Goal: Task Accomplishment & Management: Manage account settings

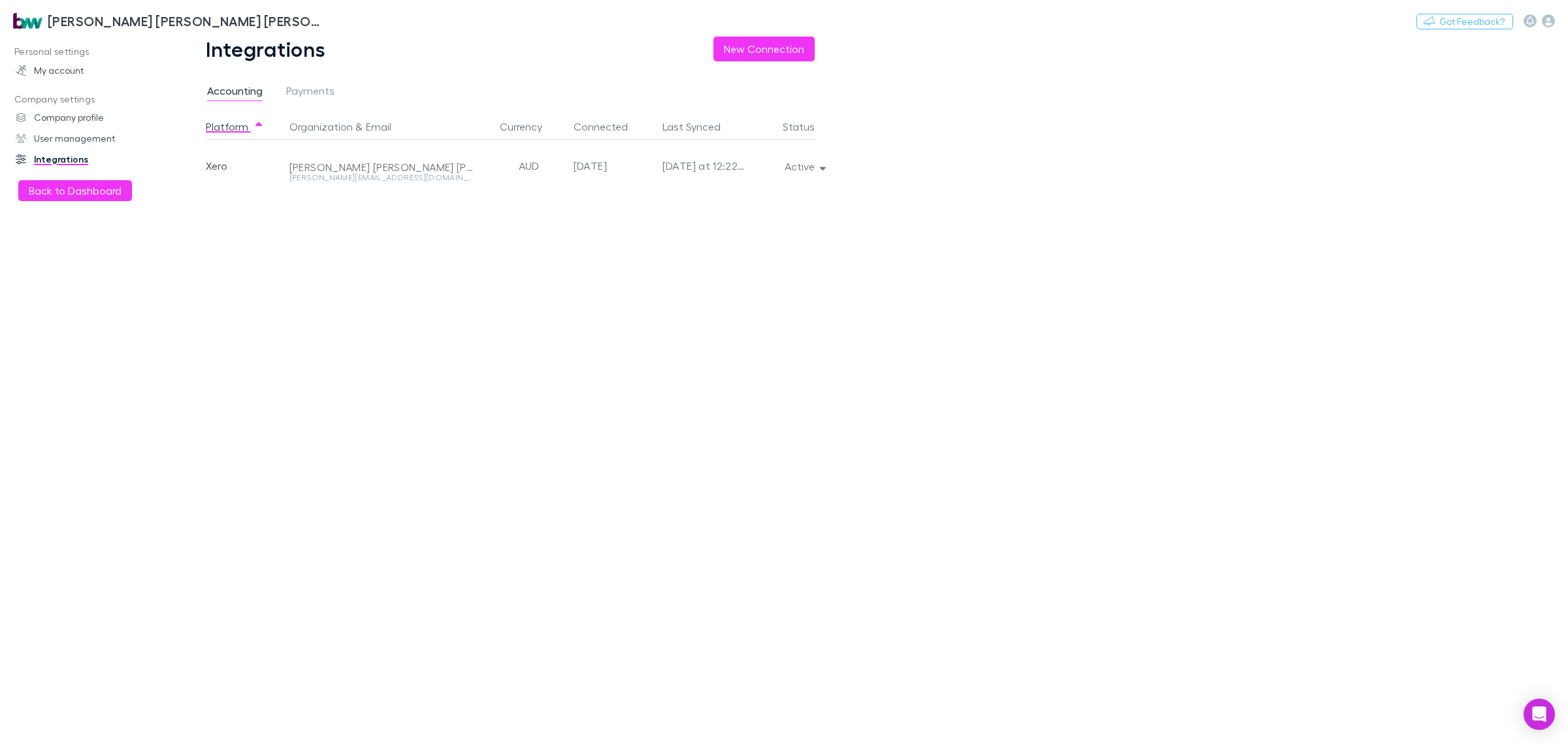
click at [77, 99] on p "Company settings" at bounding box center [93, 100] width 182 height 16
click at [80, 192] on button "Back to Dashboard" at bounding box center [75, 191] width 113 height 21
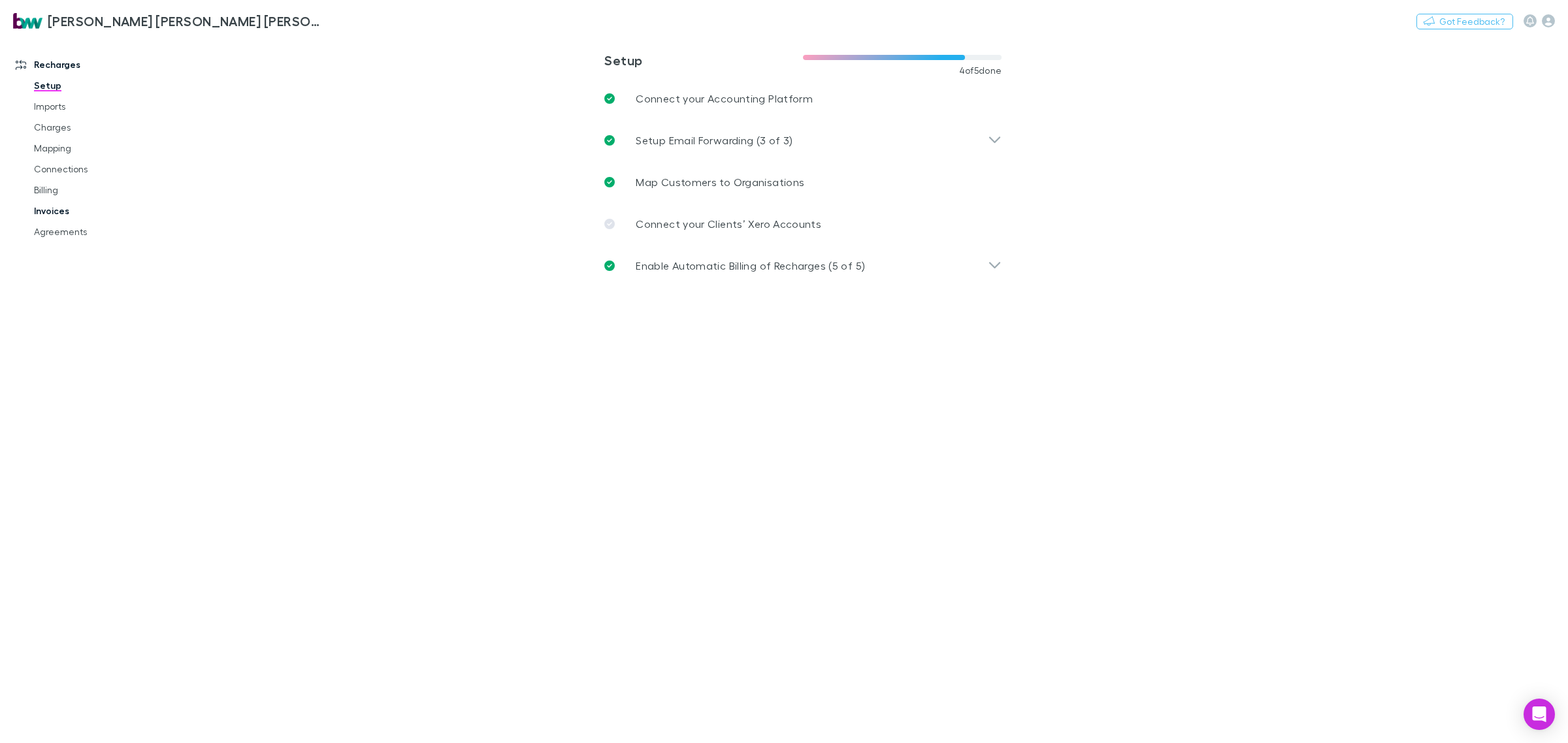
click at [57, 209] on link "Invoices" at bounding box center [102, 211] width 164 height 21
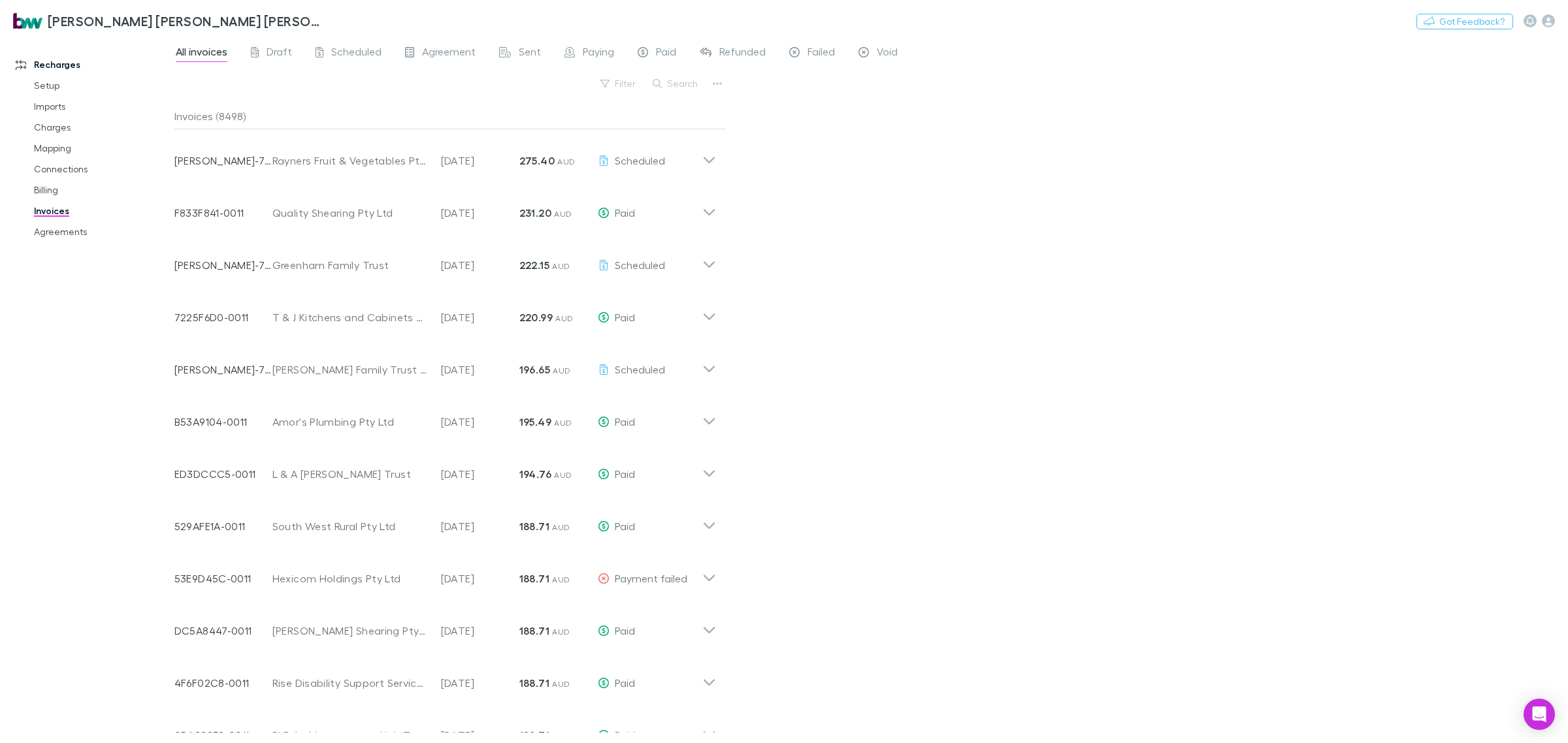
click at [260, 39] on div "[PERSON_NAME] [PERSON_NAME] [PERSON_NAME] Partners Nothing Got Feedback?" at bounding box center [784, 21] width 1568 height 41
click at [263, 50] on div "Draft" at bounding box center [271, 53] width 42 height 17
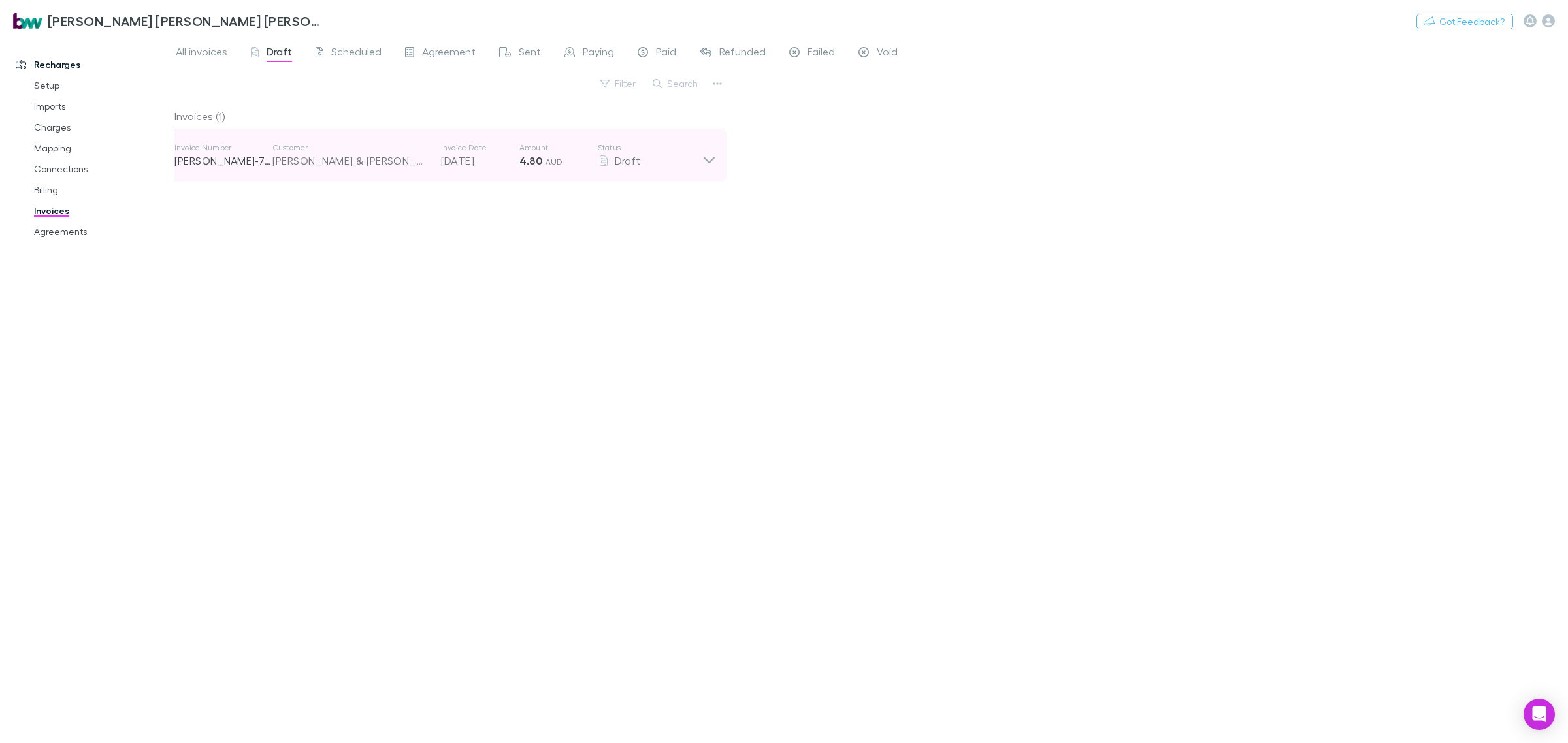
click at [709, 152] on icon at bounding box center [709, 155] width 14 height 26
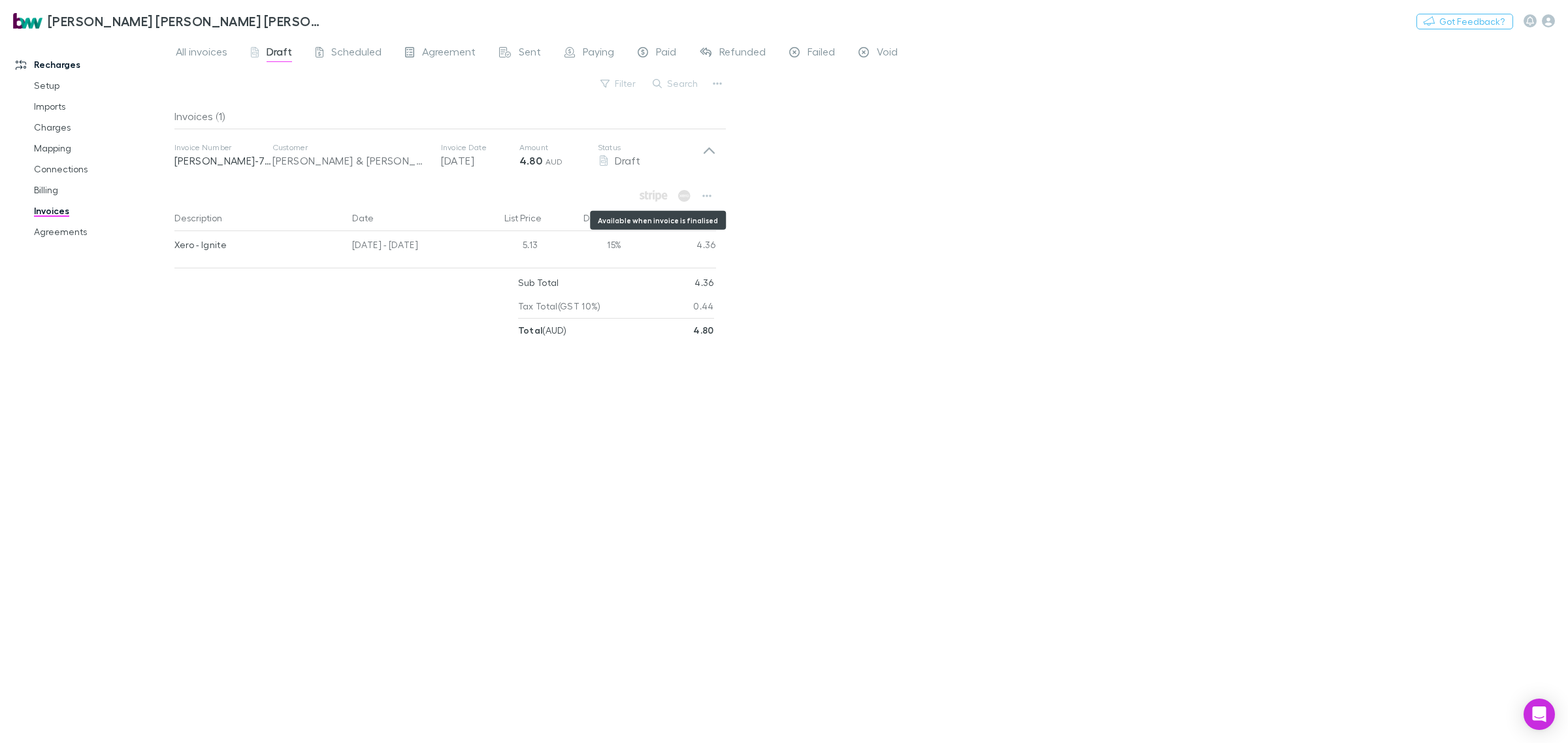
click at [649, 194] on icon "Available when invoice is finalised" at bounding box center [651, 196] width 3 height 6
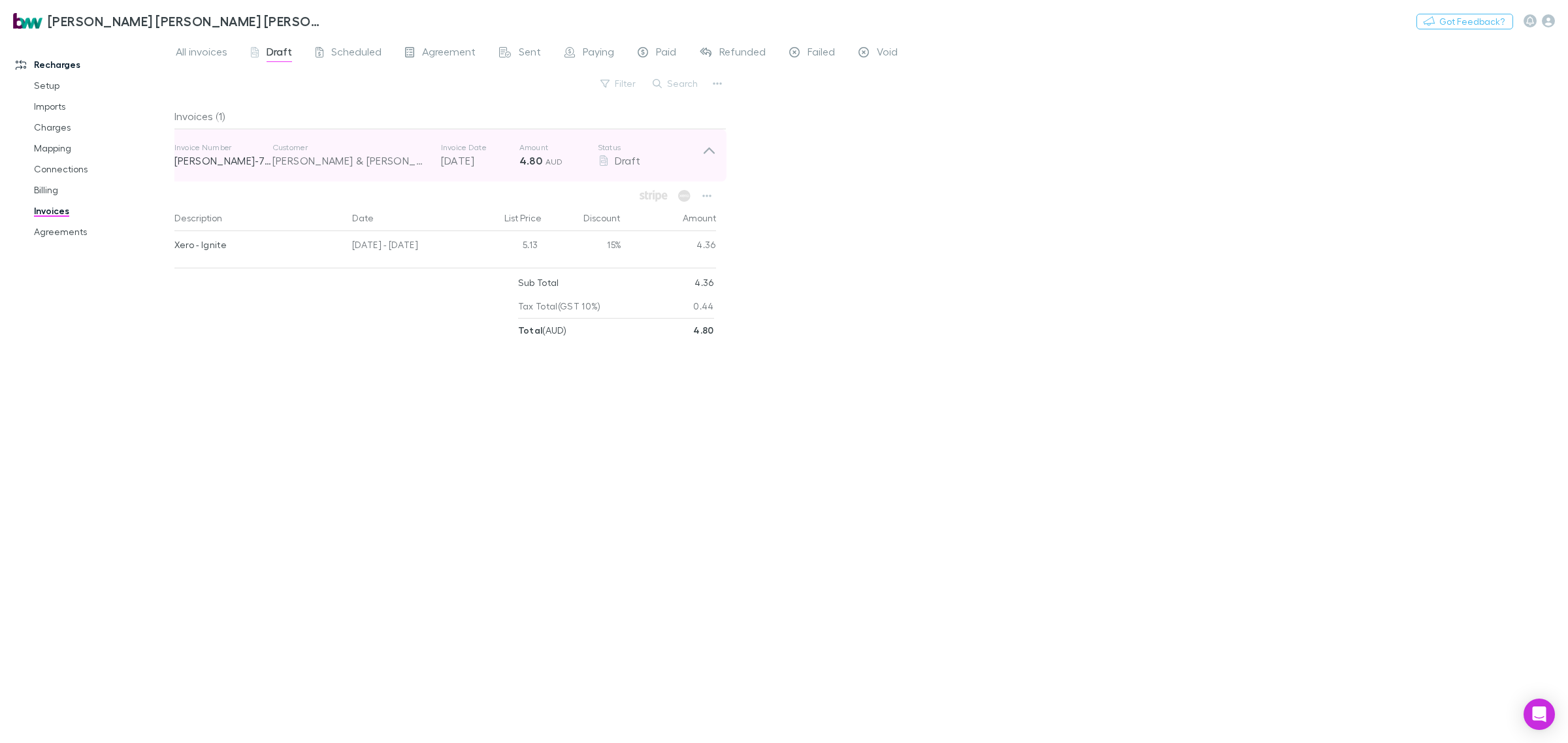
click at [320, 161] on div "[PERSON_NAME] & [PERSON_NAME]" at bounding box center [350, 161] width 156 height 16
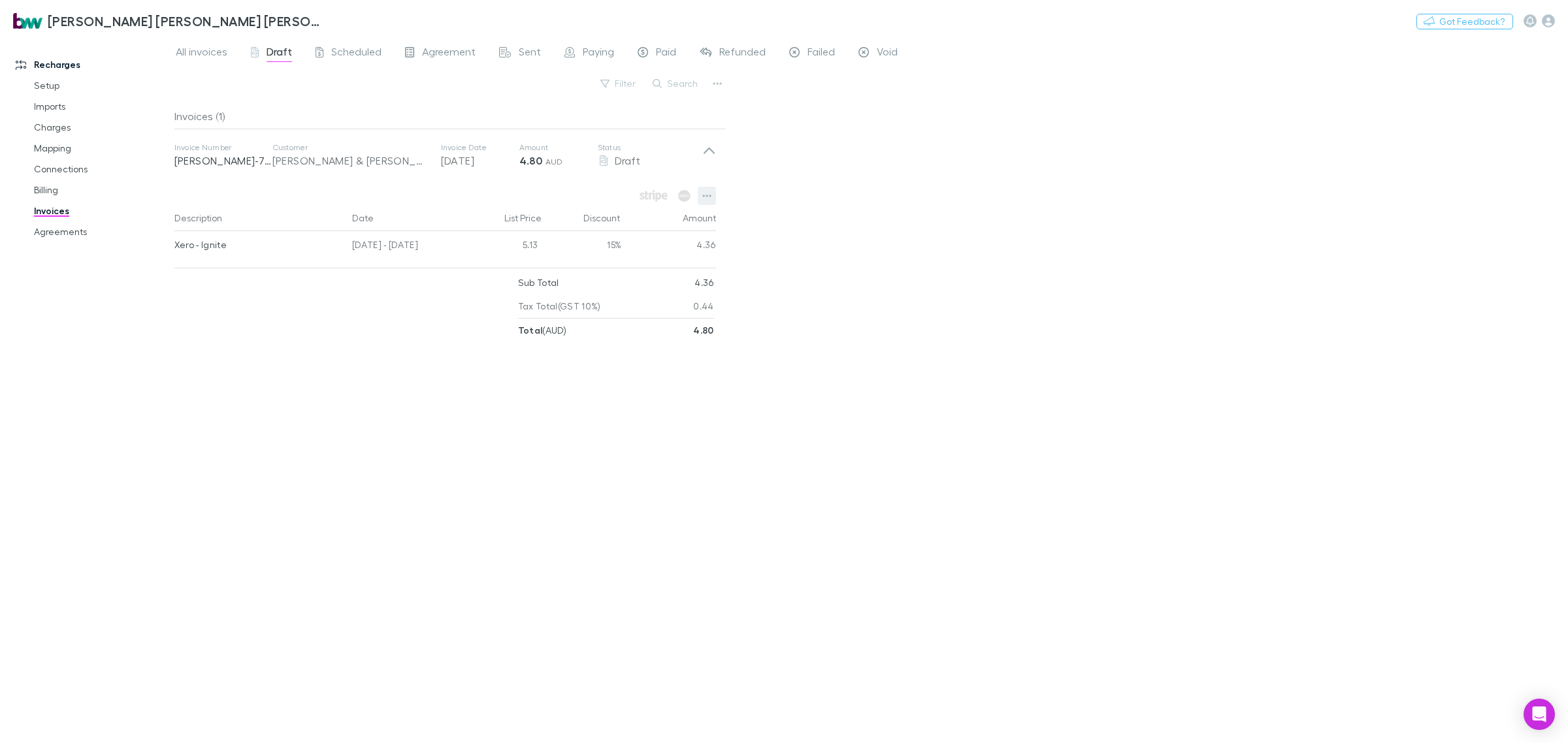
click at [703, 198] on icon "button" at bounding box center [707, 196] width 9 height 10
click at [593, 333] on p "View customer" at bounding box center [626, 334] width 159 height 16
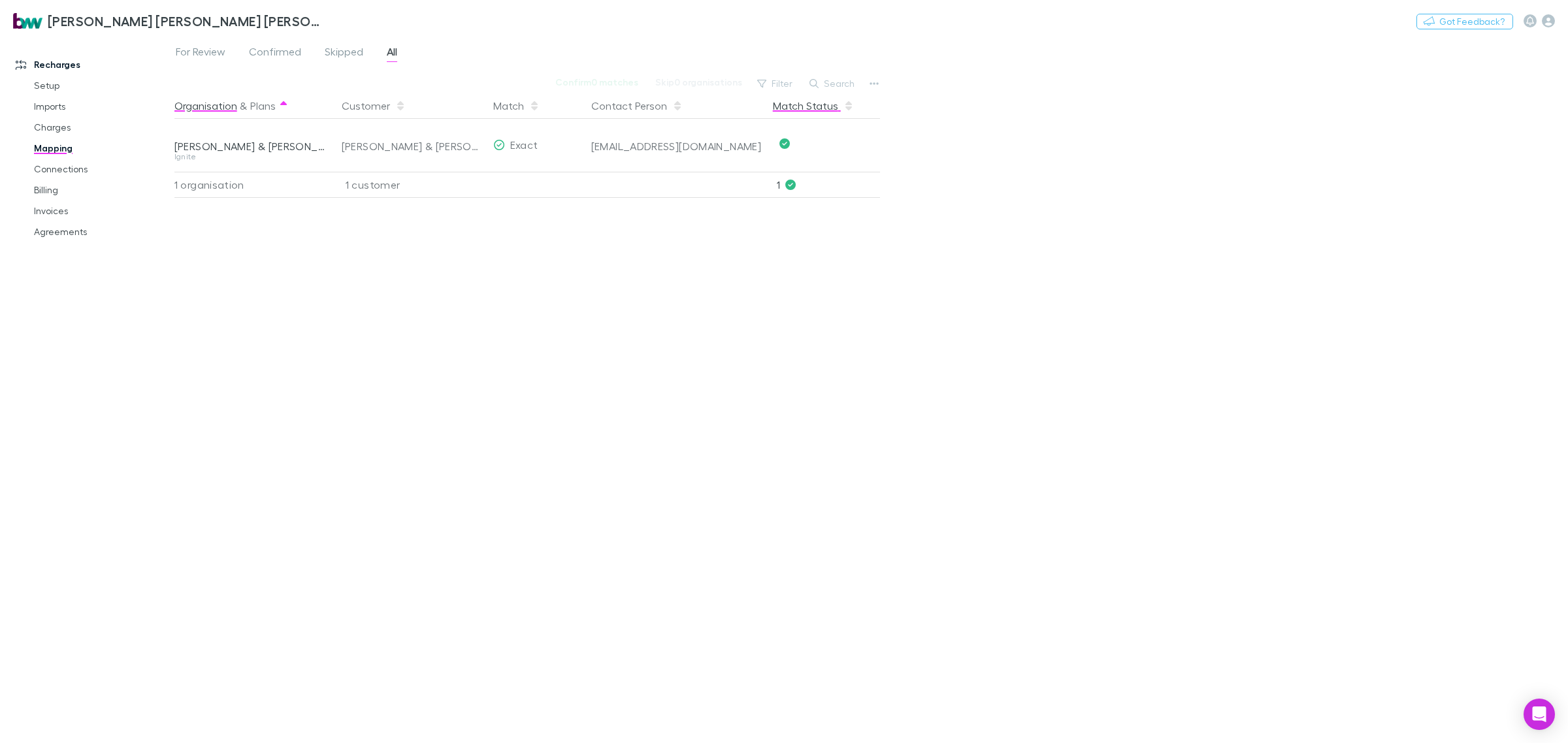
click at [809, 108] on button "Match Status" at bounding box center [813, 105] width 81 height 26
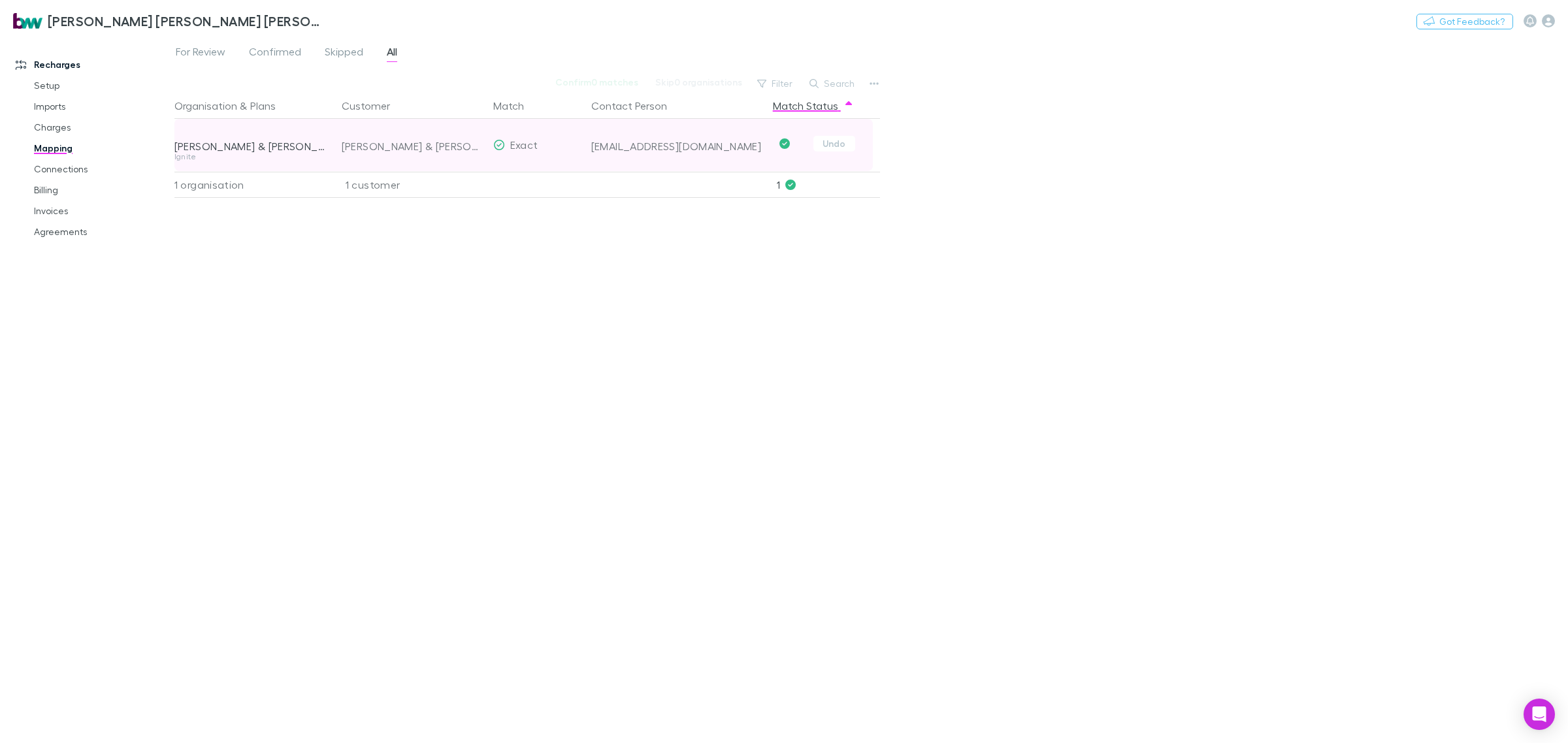
click at [643, 142] on div "[EMAIL_ADDRESS][DOMAIN_NAME]" at bounding box center [677, 146] width 171 height 13
click at [829, 142] on button "Undo" at bounding box center [834, 144] width 42 height 16
click at [796, 146] on button "Confirm" at bounding box center [795, 146] width 53 height 16
click at [72, 164] on link "Connections" at bounding box center [102, 169] width 164 height 21
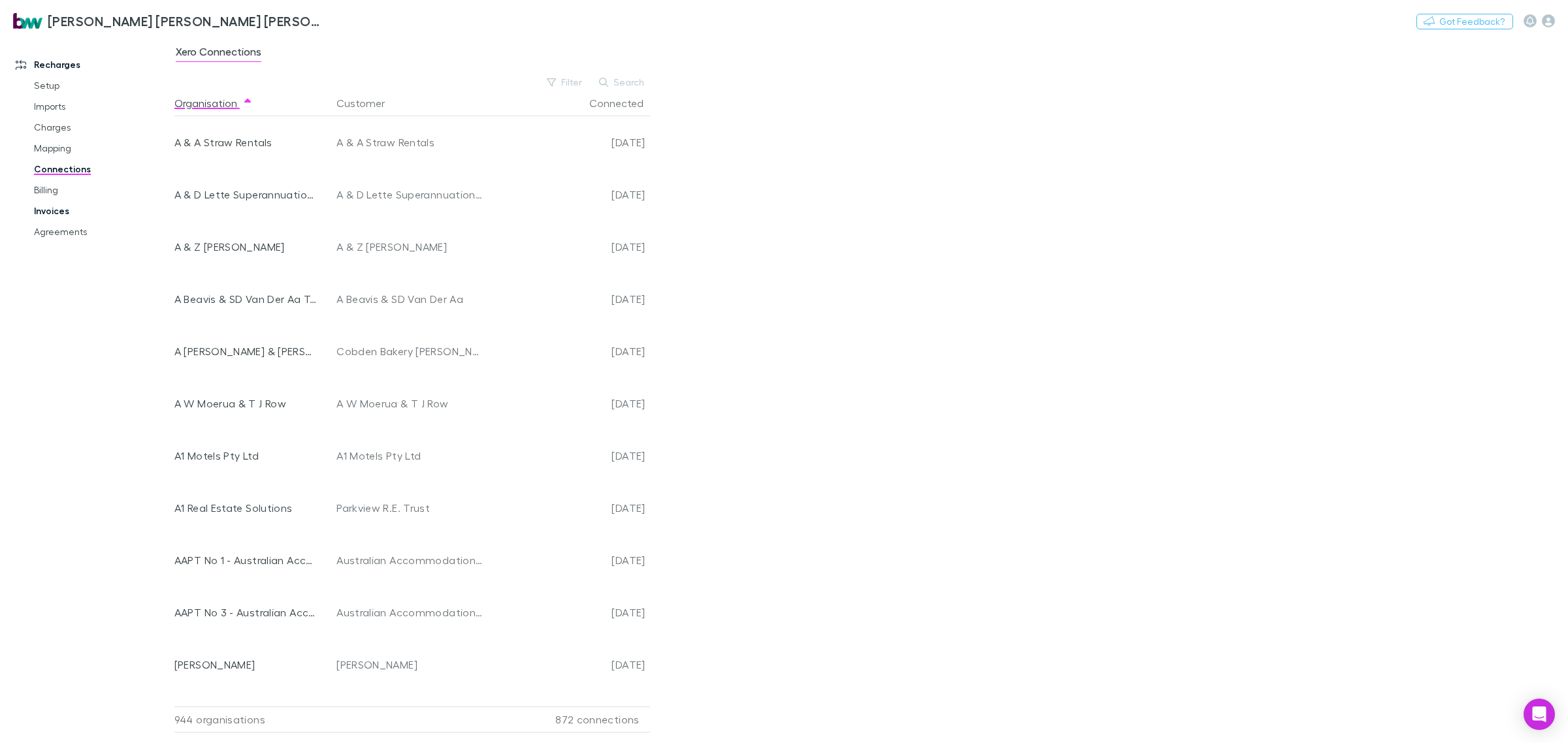
click at [59, 210] on link "Invoices" at bounding box center [102, 211] width 164 height 21
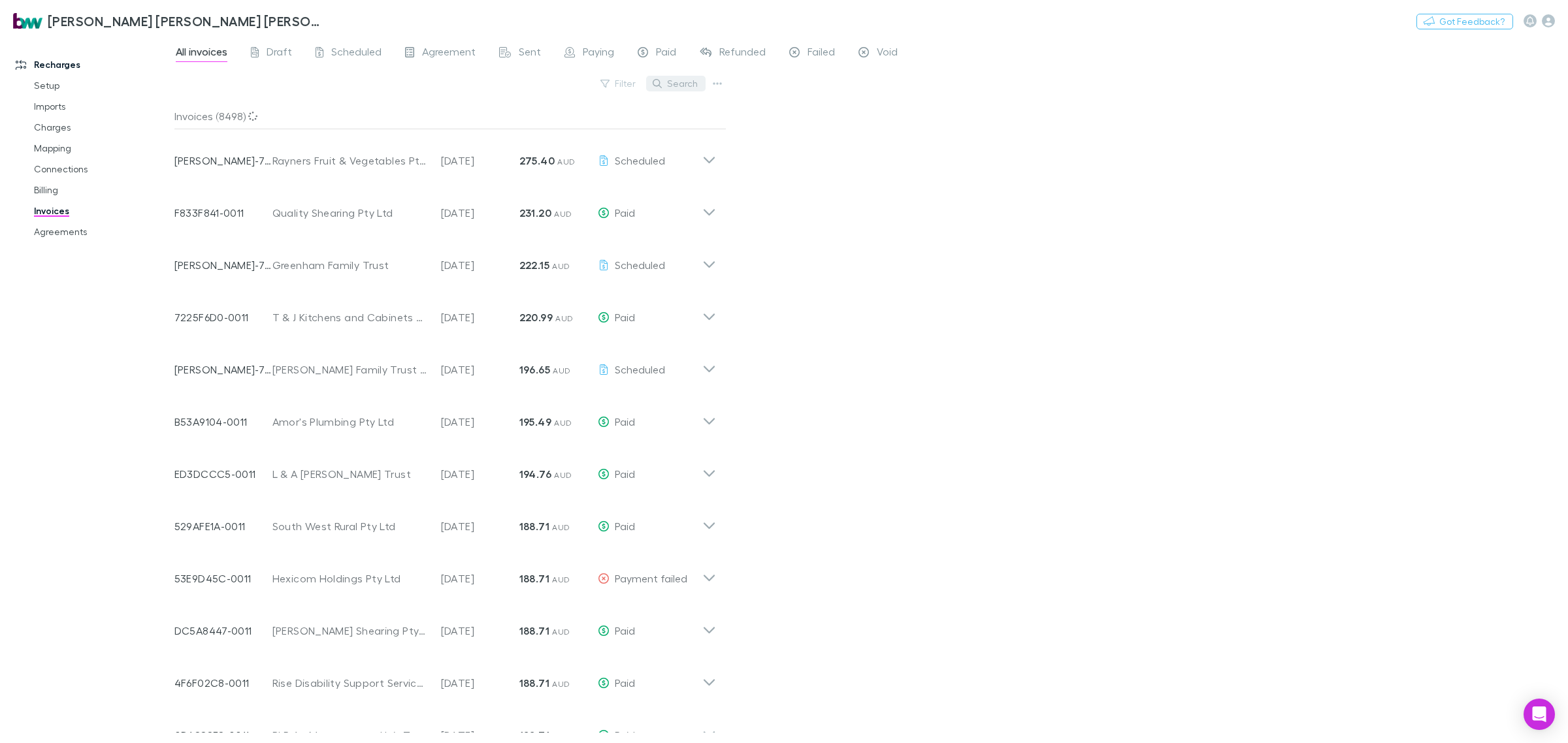
click at [687, 85] on button "Search" at bounding box center [676, 84] width 59 height 16
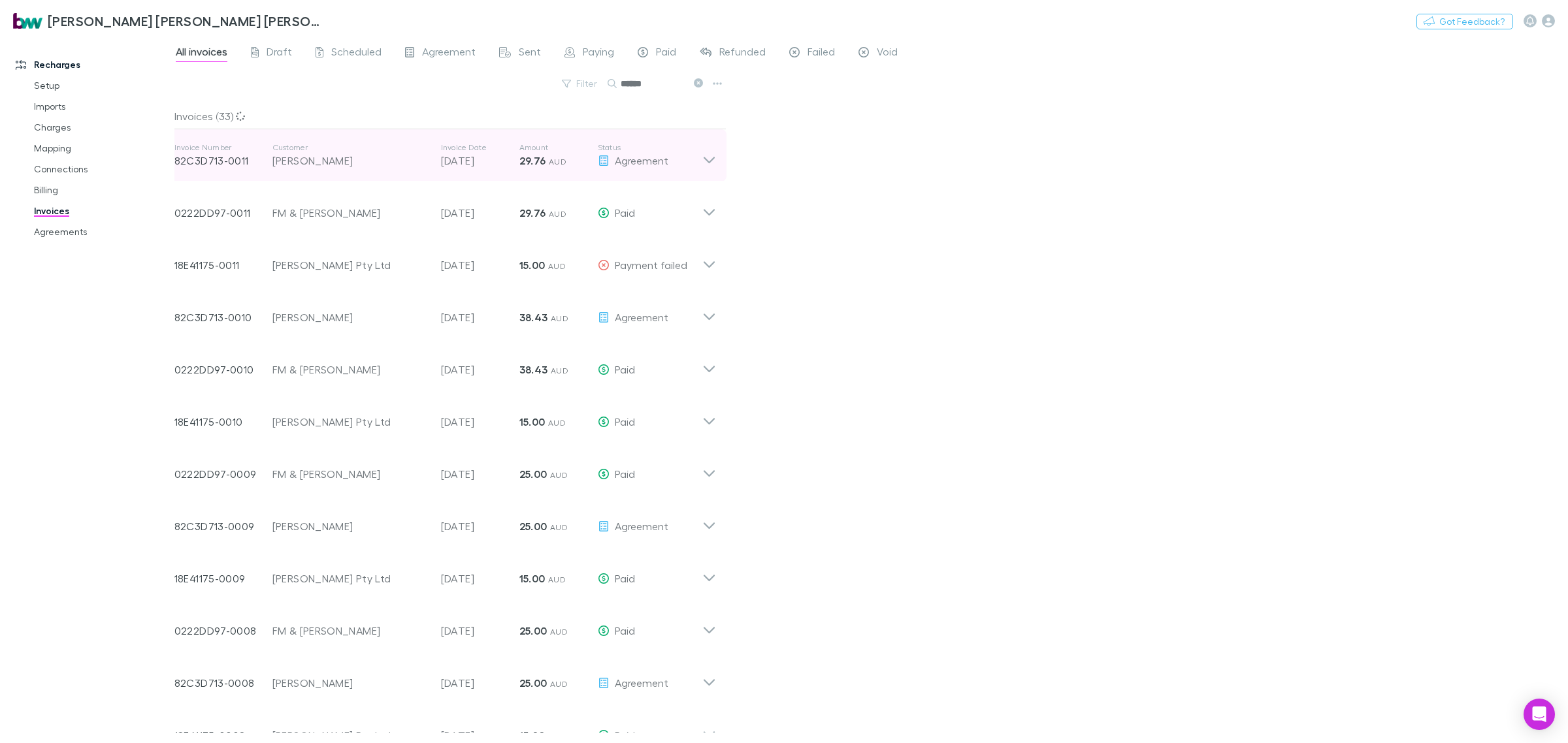
click at [297, 158] on div "[PERSON_NAME]" at bounding box center [350, 161] width 156 height 16
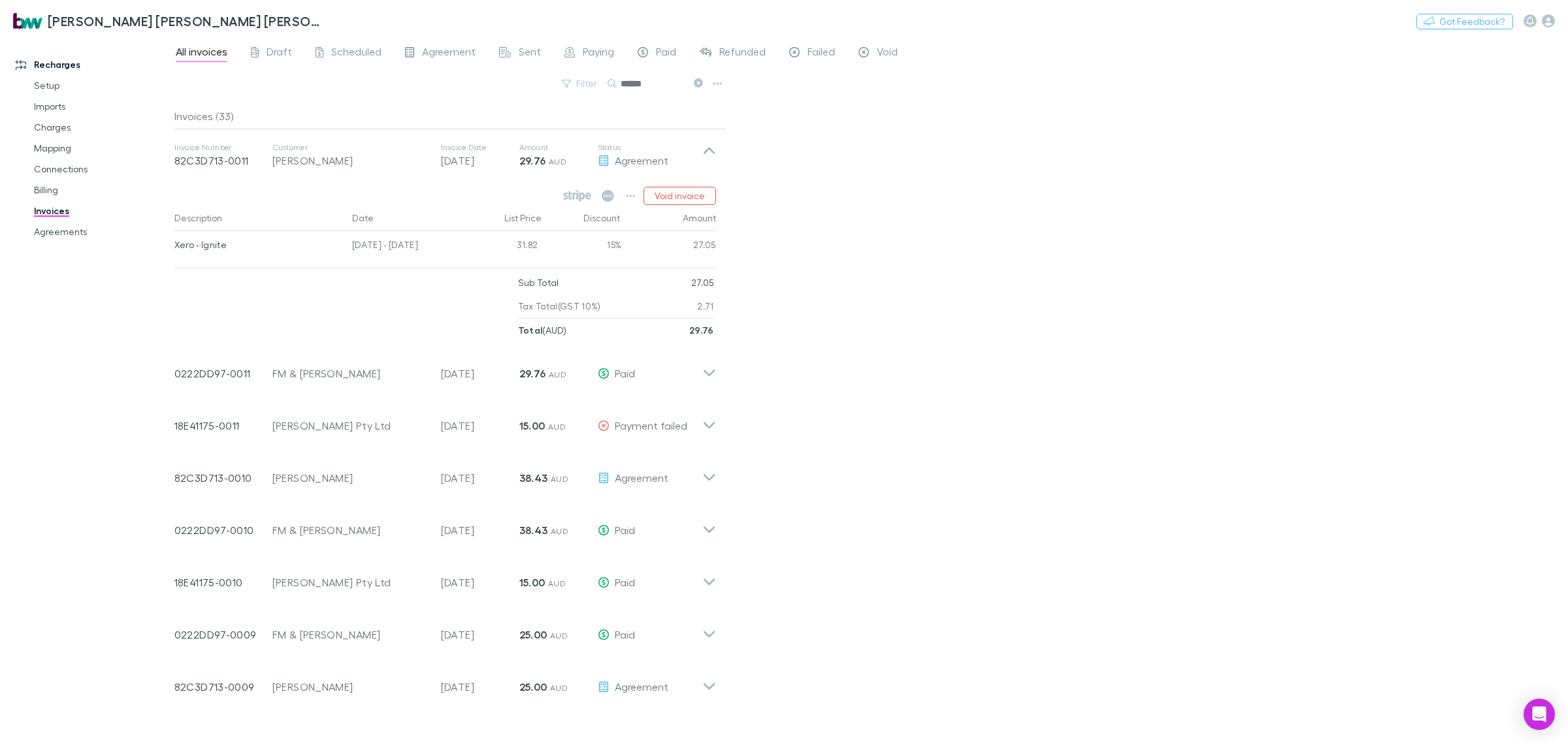
drag, startPoint x: 678, startPoint y: 85, endPoint x: 585, endPoint y: 93, distance: 93.3
click at [587, 92] on div "Filter Search ******" at bounding box center [451, 89] width 552 height 29
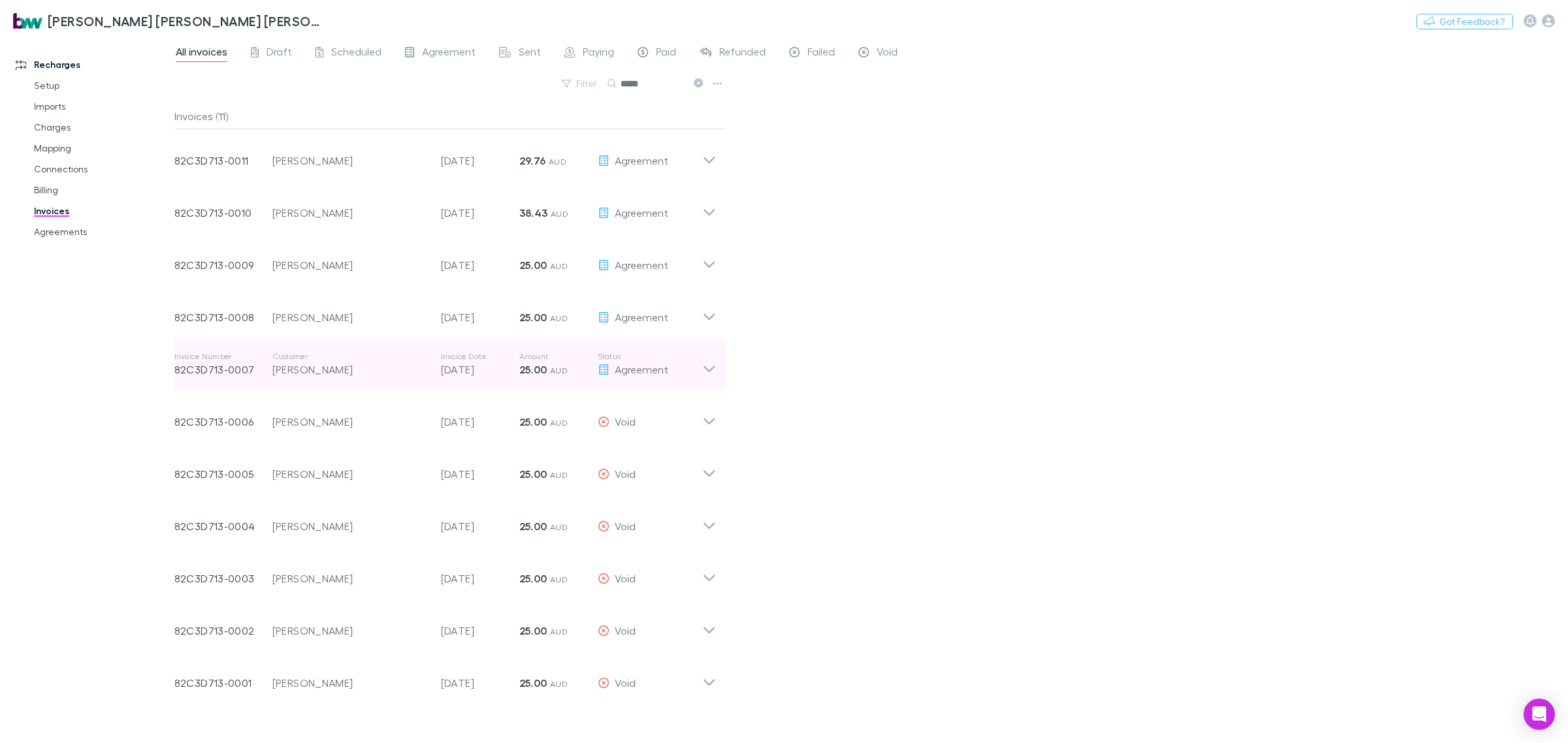
click at [711, 363] on icon at bounding box center [709, 364] width 14 height 26
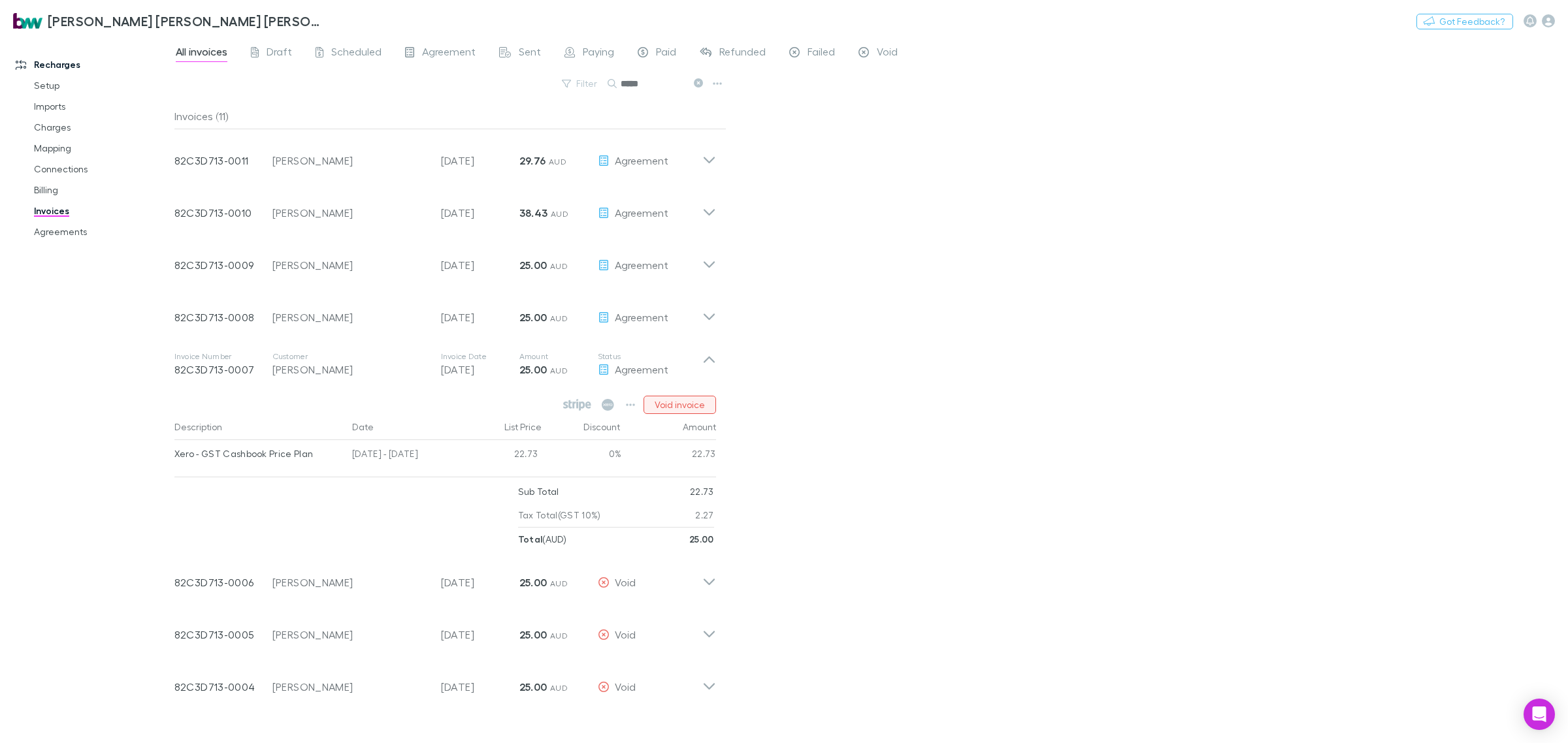
click at [686, 406] on button "Void invoice" at bounding box center [679, 405] width 73 height 18
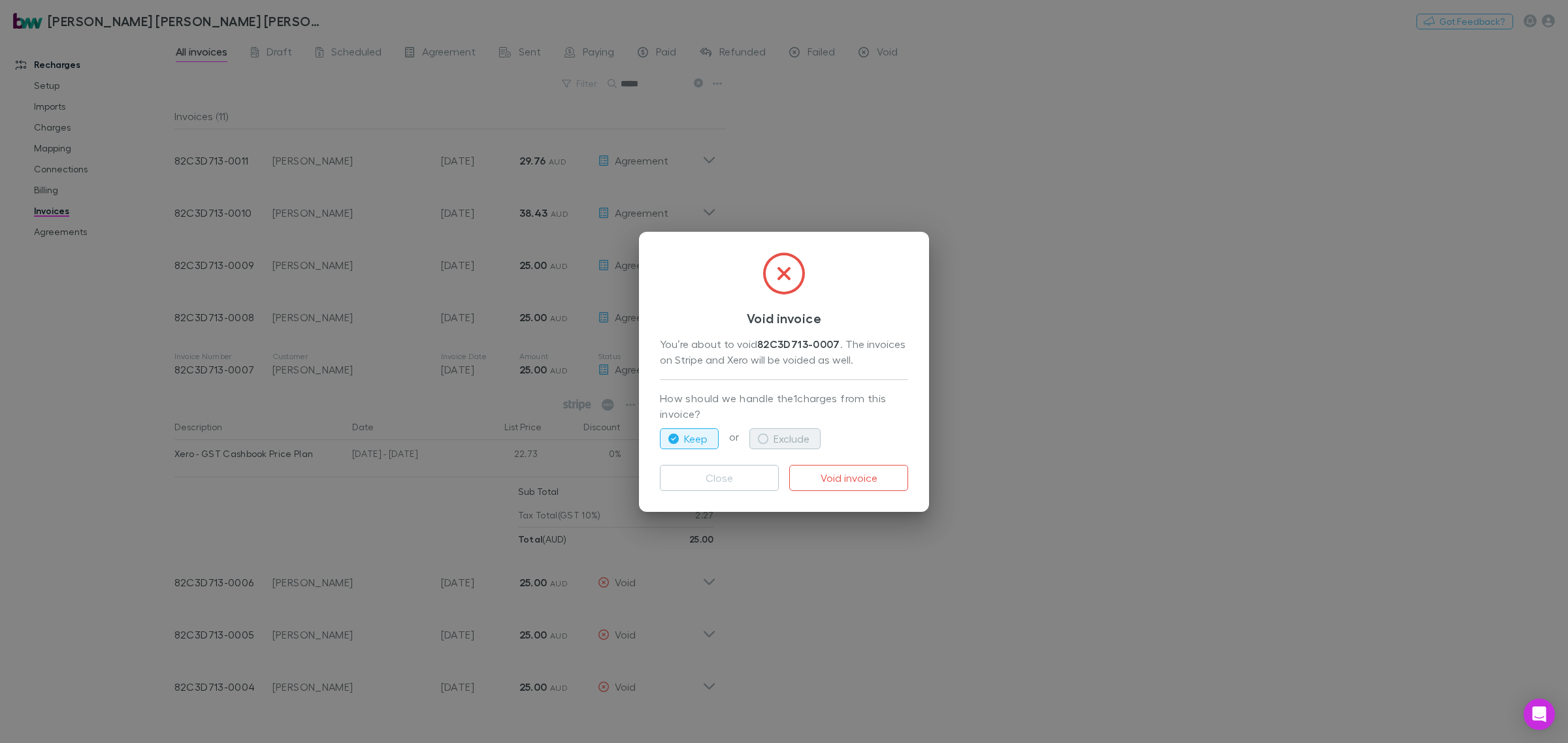
click at [779, 436] on button "Exclude" at bounding box center [785, 439] width 71 height 21
click at [849, 473] on button "Void invoice" at bounding box center [849, 478] width 119 height 26
click at [1015, 396] on div "Void invoice You’re about to void 82C3D713-0007 . The invoices on Stripe and Xe…" at bounding box center [784, 371] width 1568 height 743
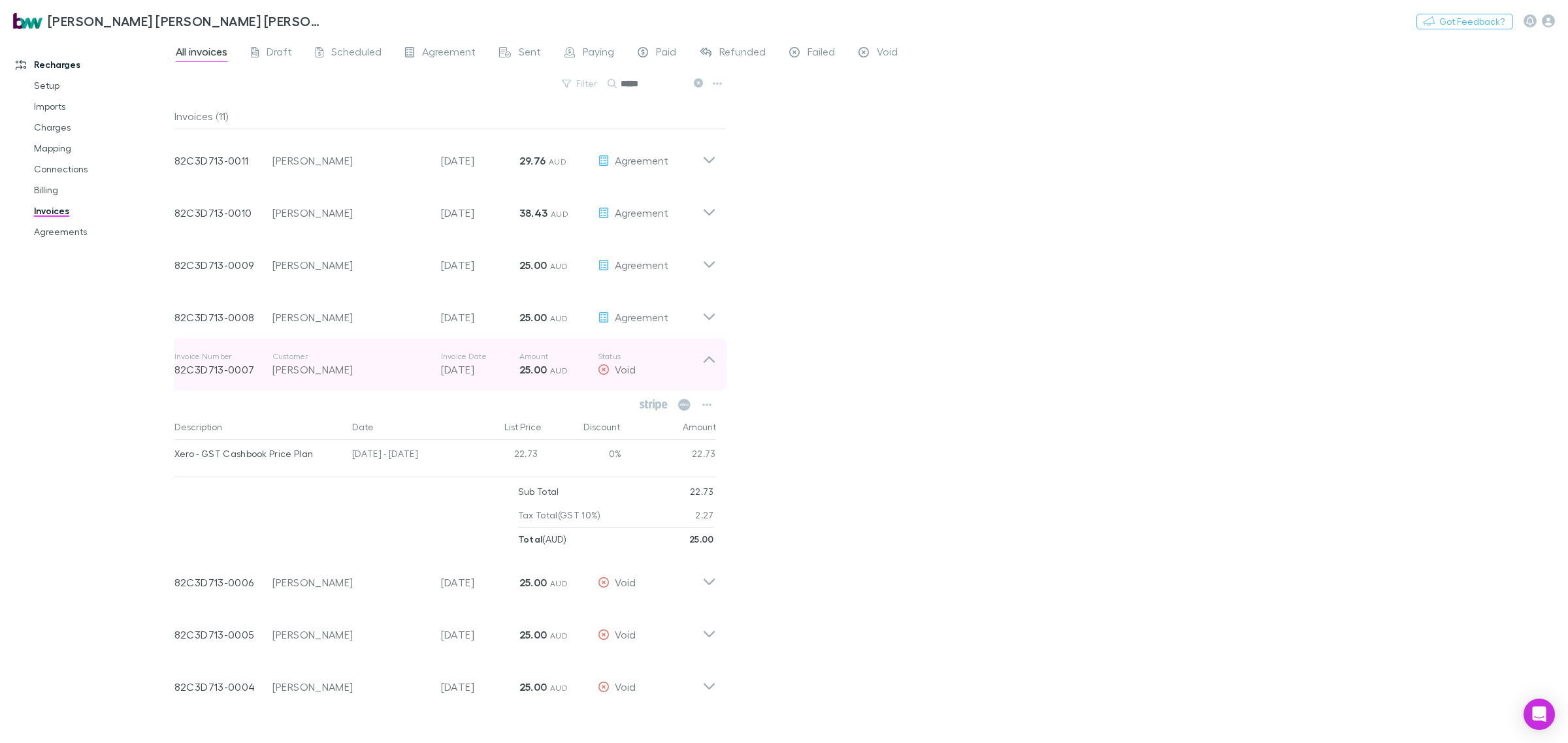
click at [706, 358] on icon at bounding box center [709, 364] width 14 height 26
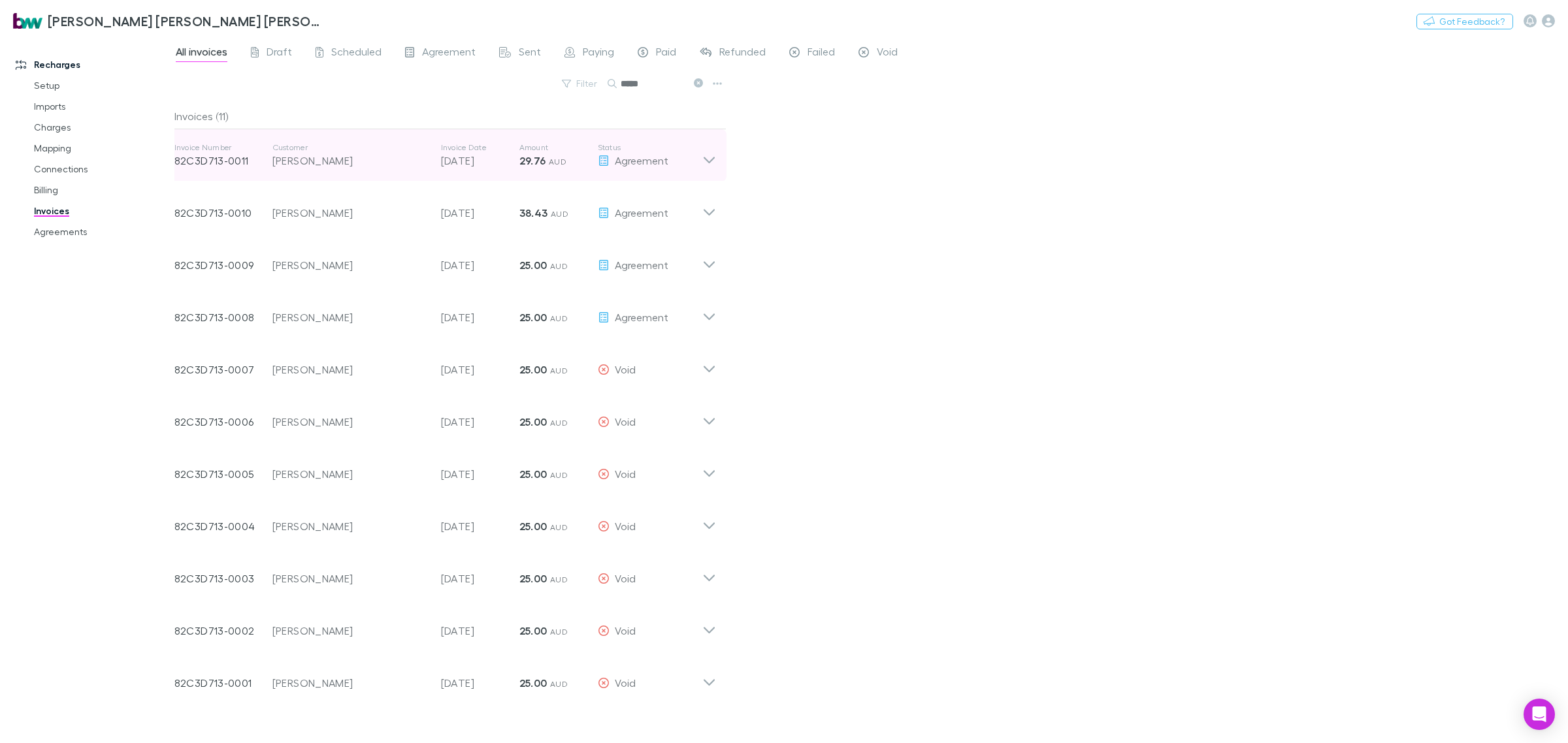
click at [704, 156] on icon at bounding box center [709, 155] width 14 height 26
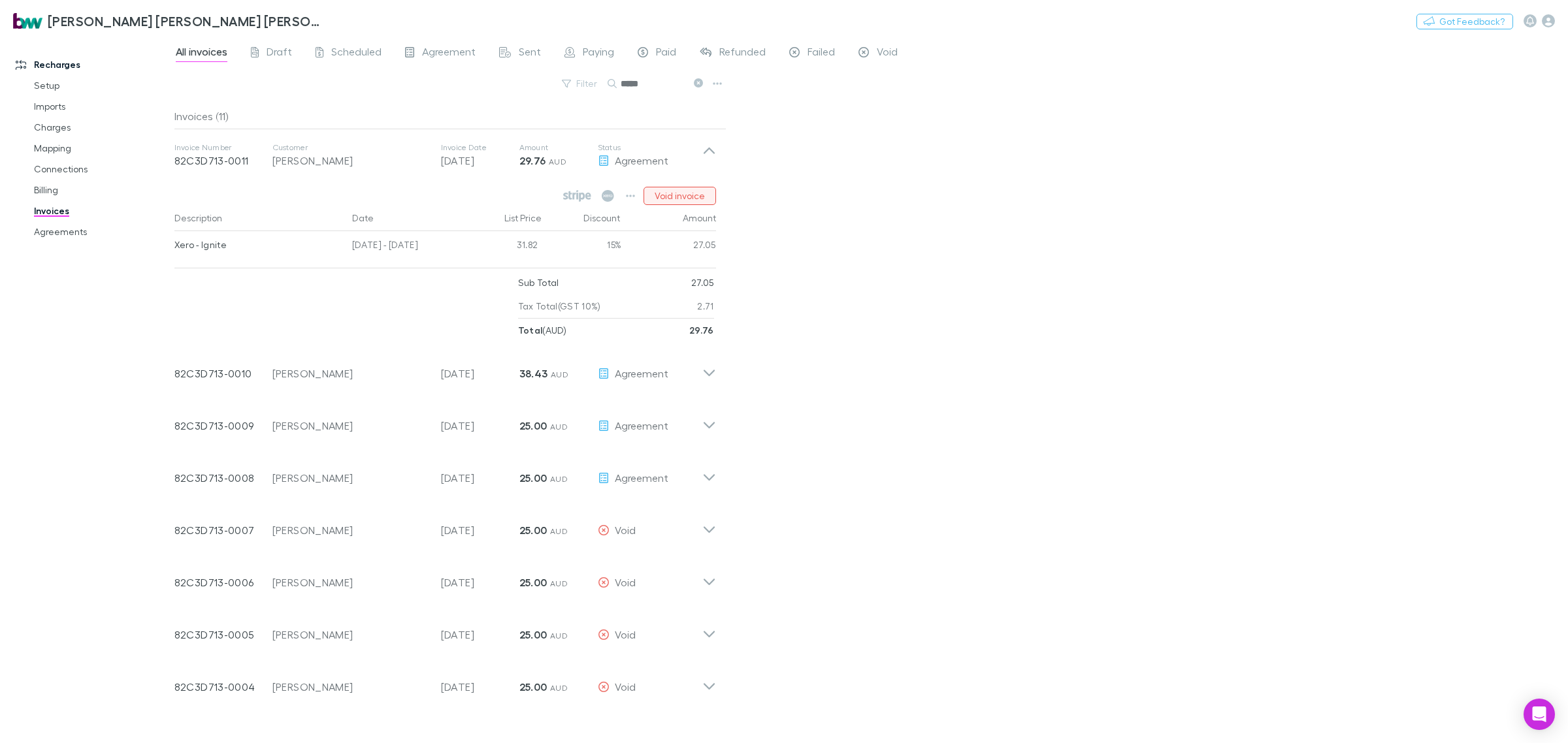
click at [693, 194] on button "Void invoice" at bounding box center [679, 196] width 73 height 18
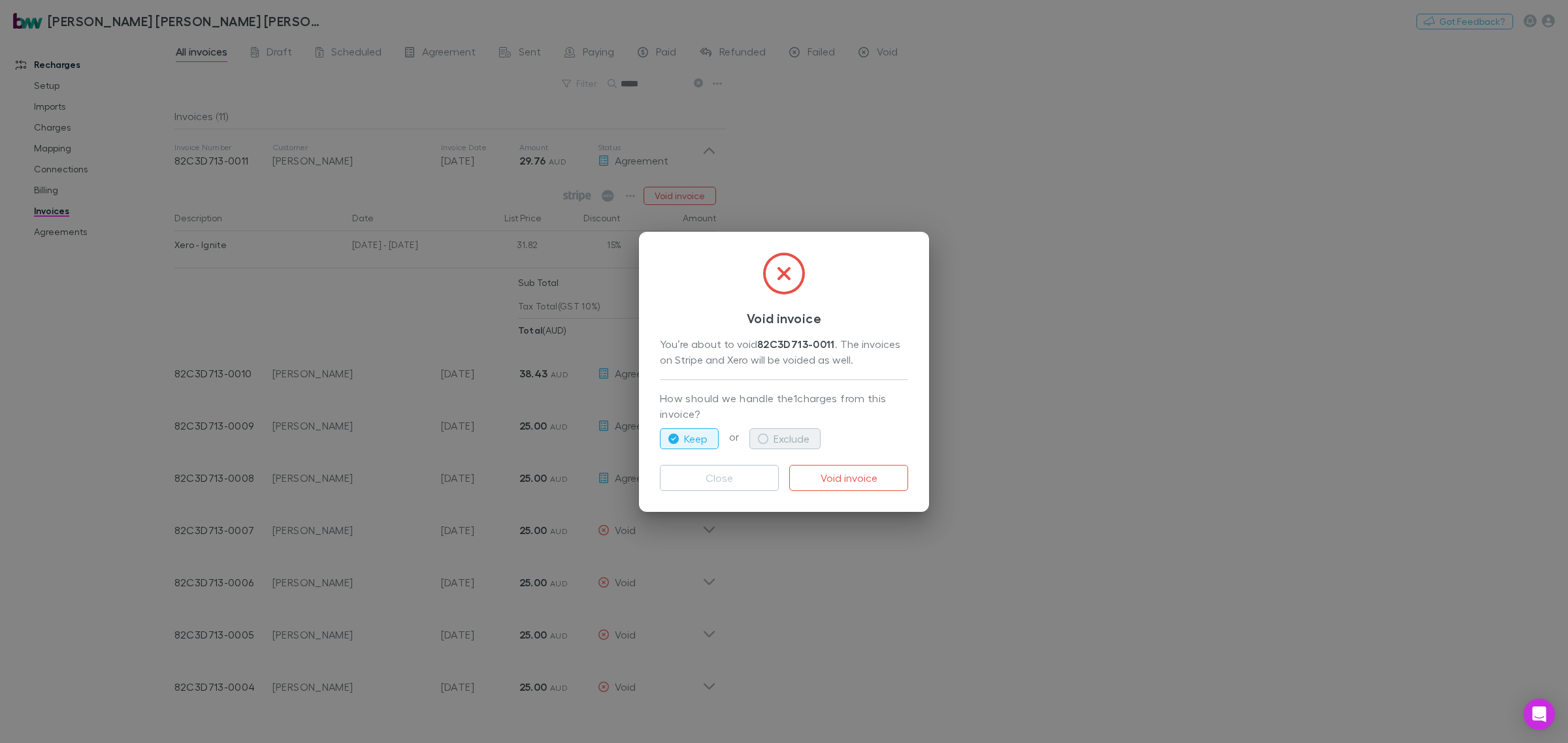
click at [791, 443] on button "Exclude" at bounding box center [785, 439] width 71 height 21
click at [837, 478] on button "Void invoice" at bounding box center [849, 478] width 119 height 26
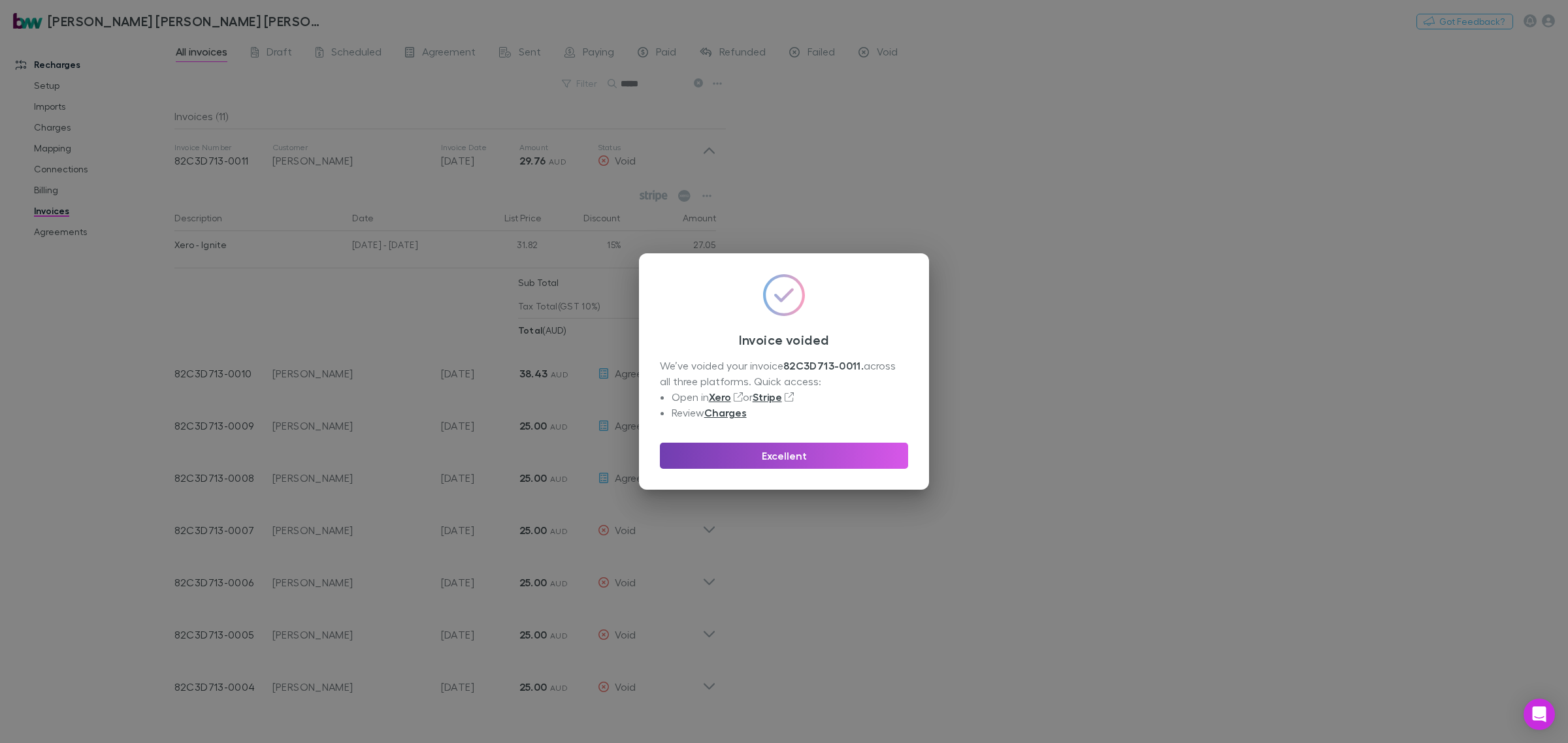
click at [832, 467] on button "Excellent" at bounding box center [784, 456] width 248 height 26
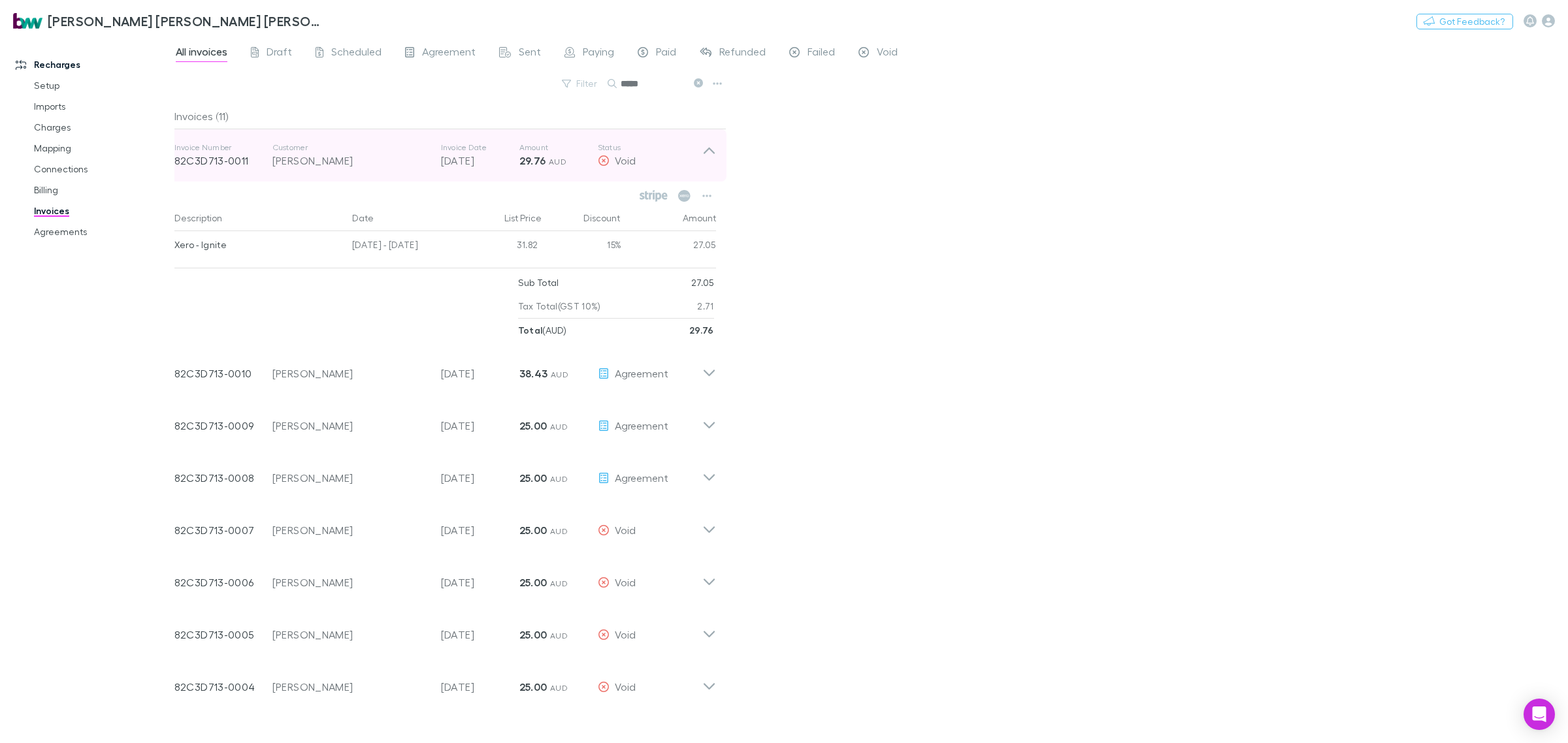
click at [710, 149] on icon at bounding box center [710, 151] width 11 height 6
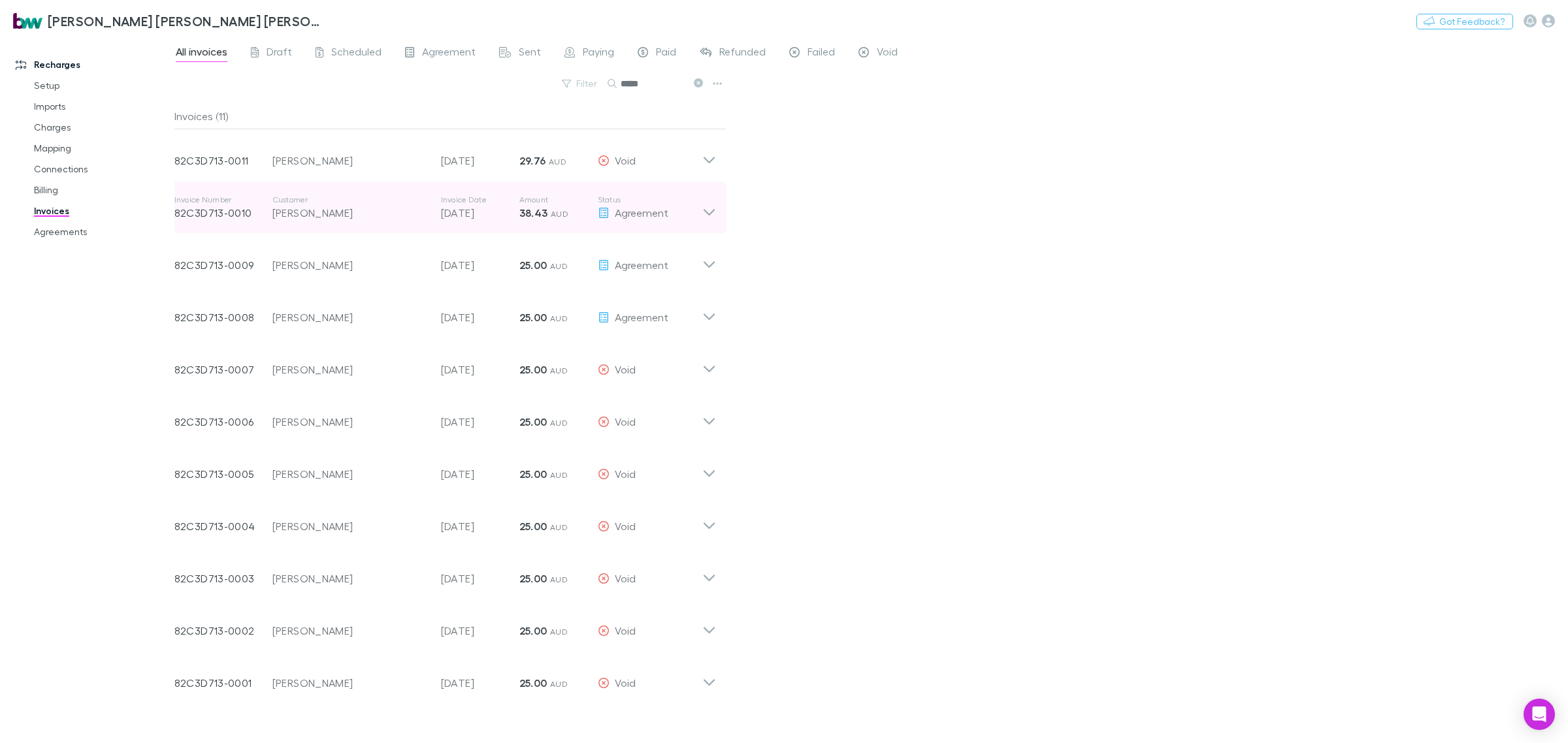
click at [707, 207] on icon at bounding box center [709, 207] width 14 height 26
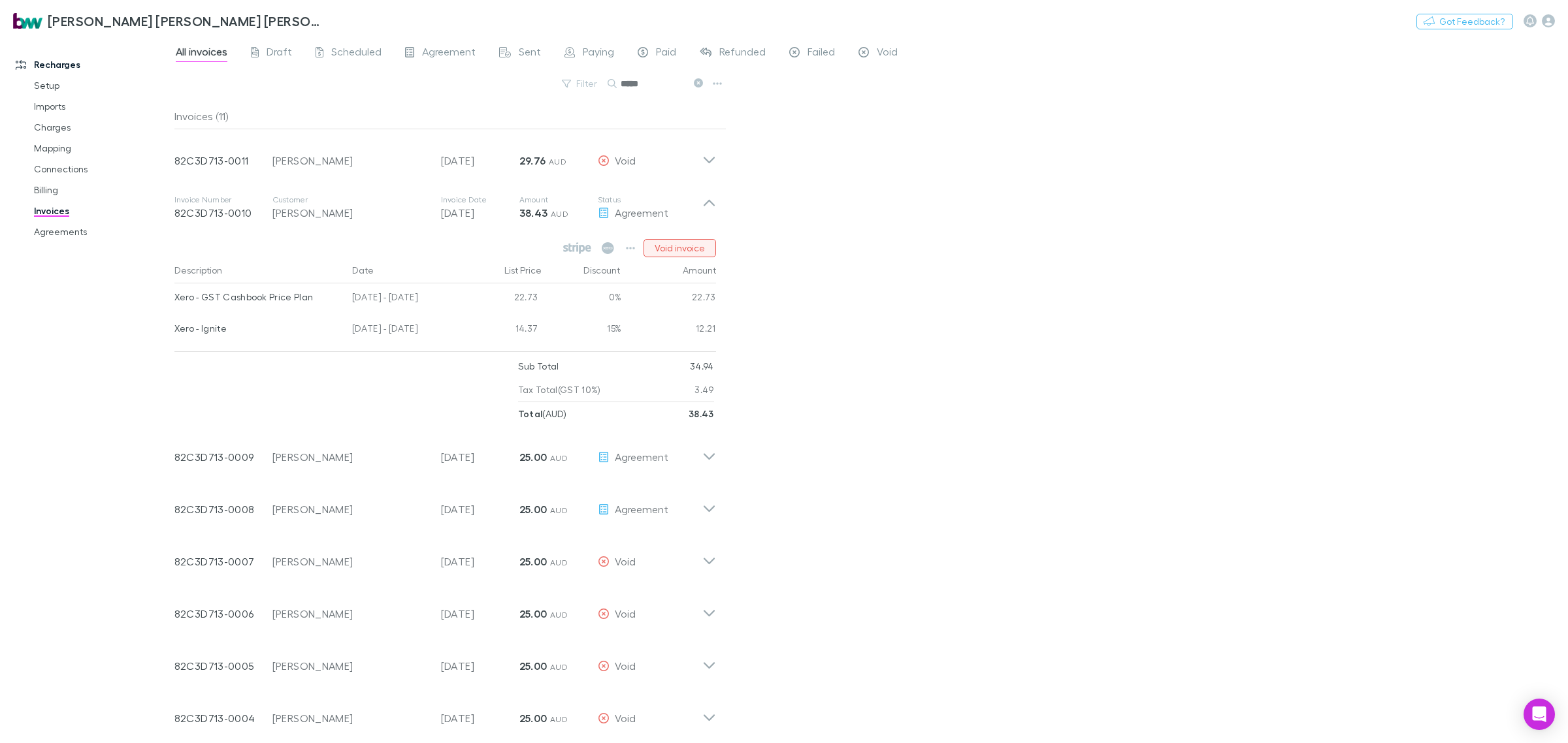
click at [683, 245] on button "Void invoice" at bounding box center [679, 248] width 73 height 18
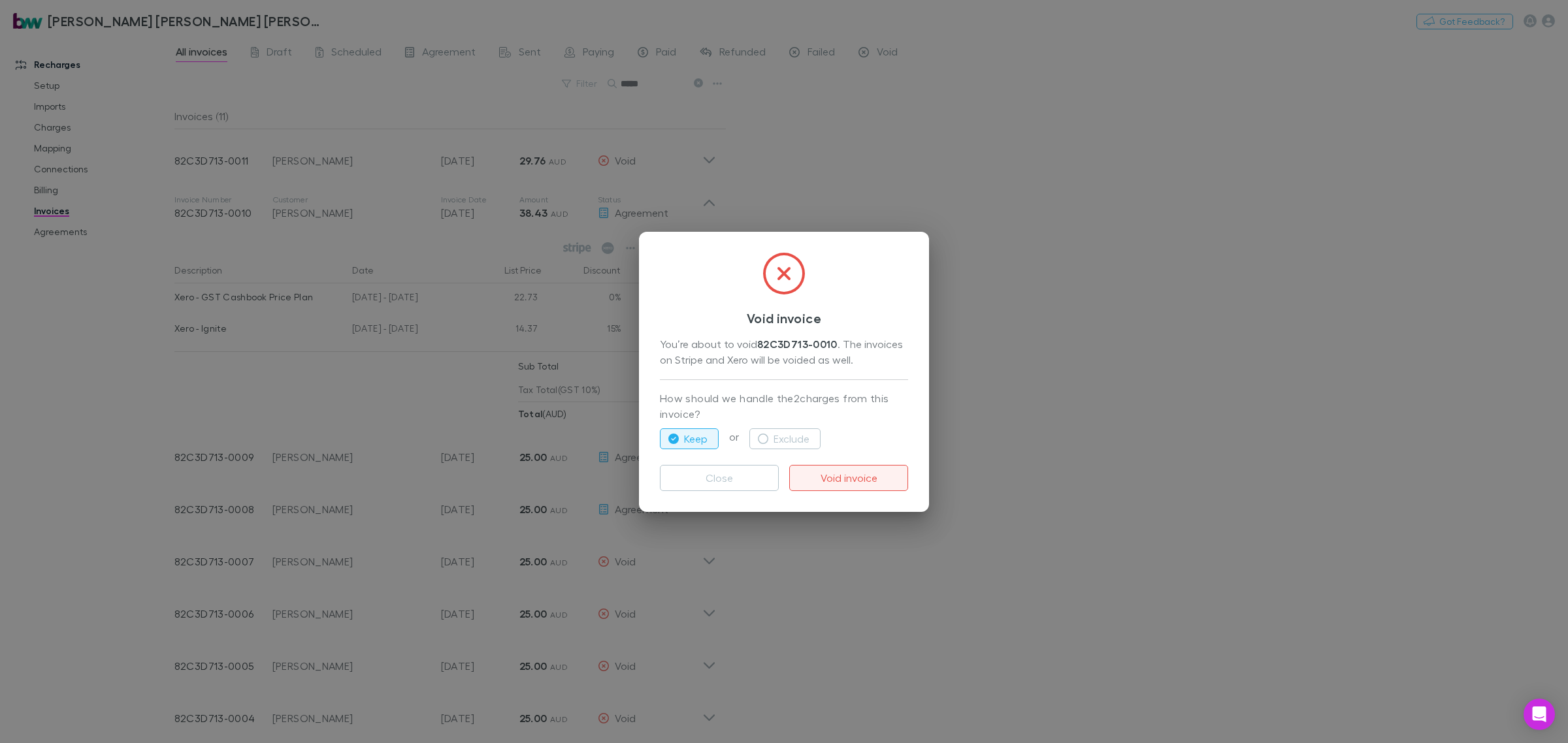
click at [869, 478] on button "Void invoice" at bounding box center [849, 478] width 119 height 26
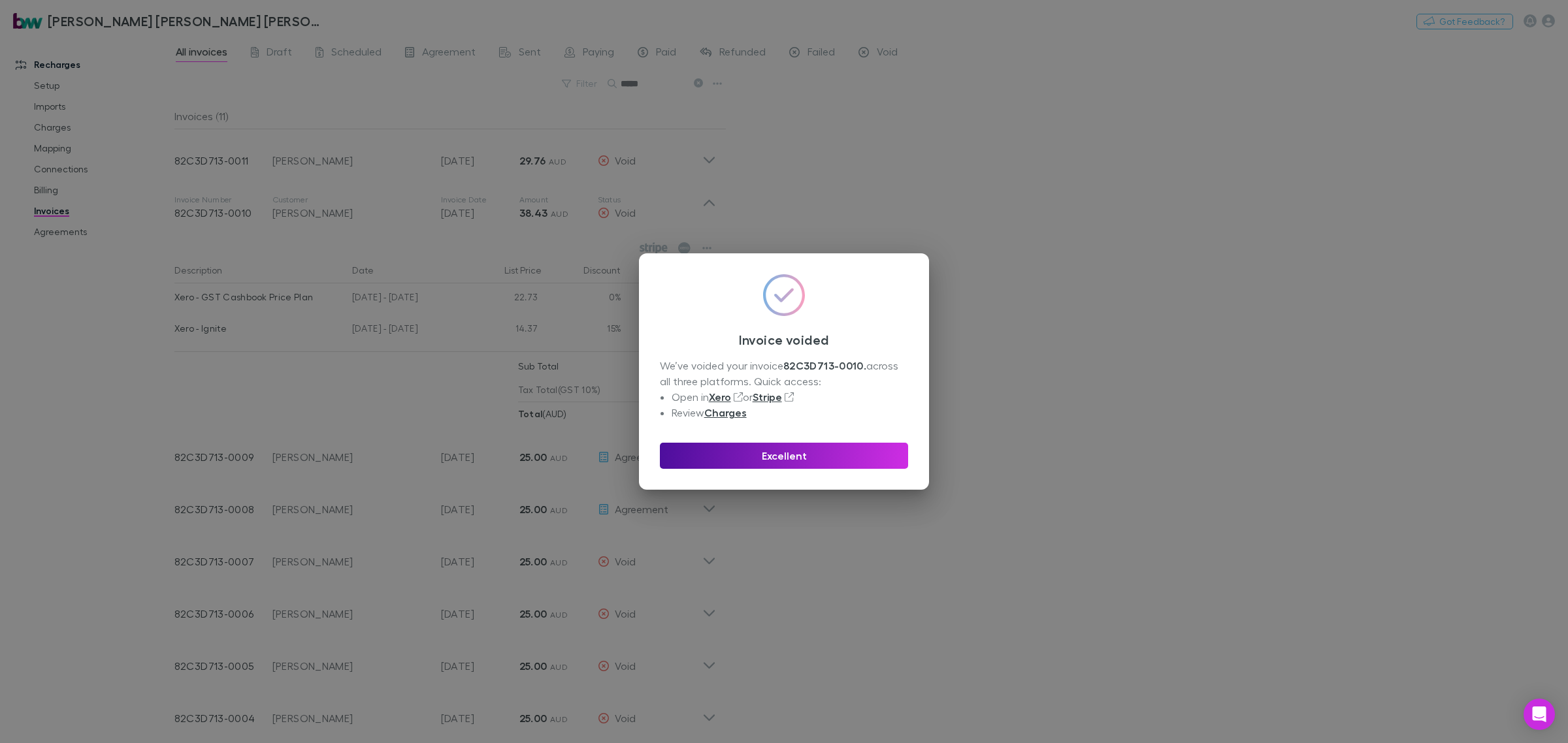
click at [840, 464] on button "Excellent" at bounding box center [784, 456] width 248 height 26
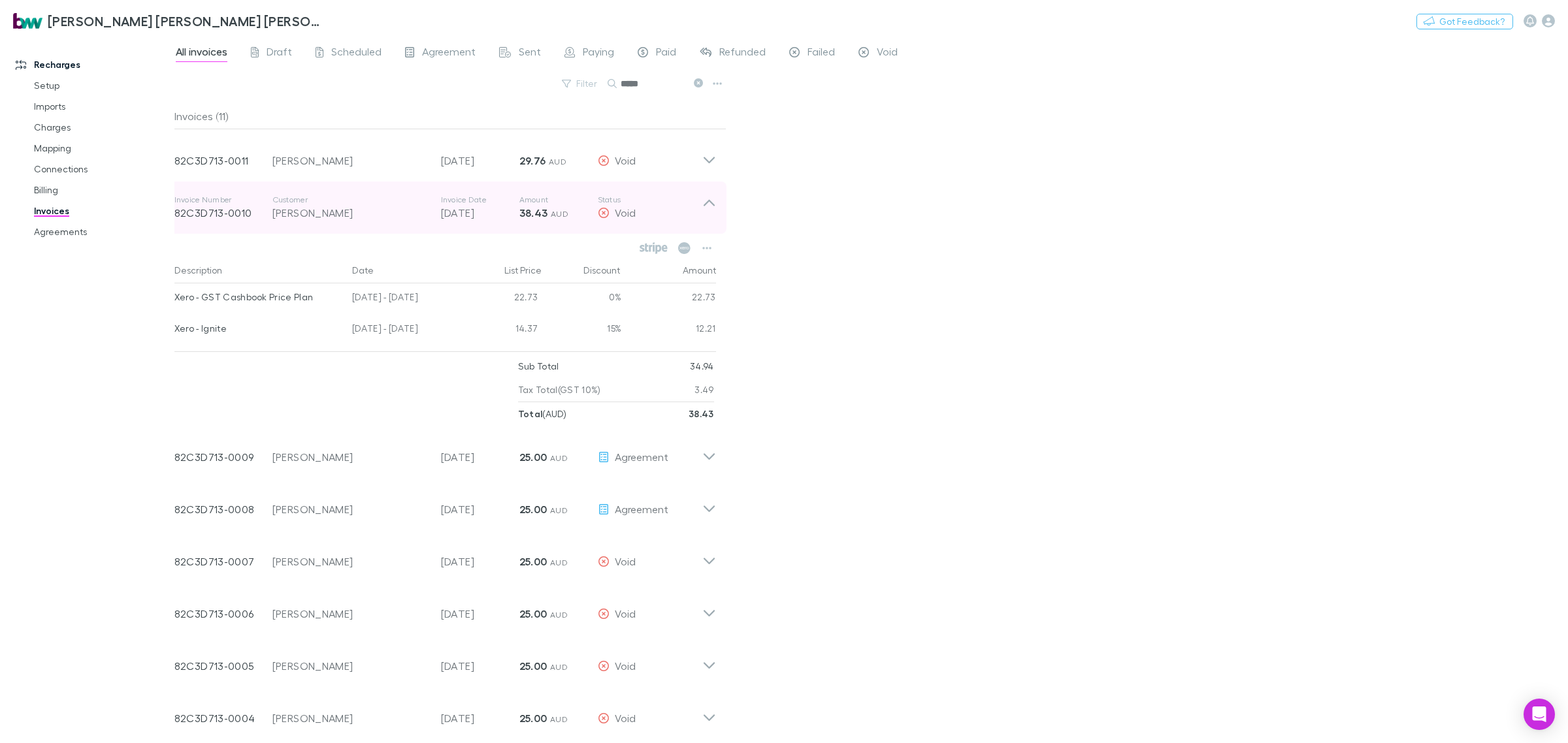
click at [701, 195] on p "Status" at bounding box center [650, 200] width 105 height 10
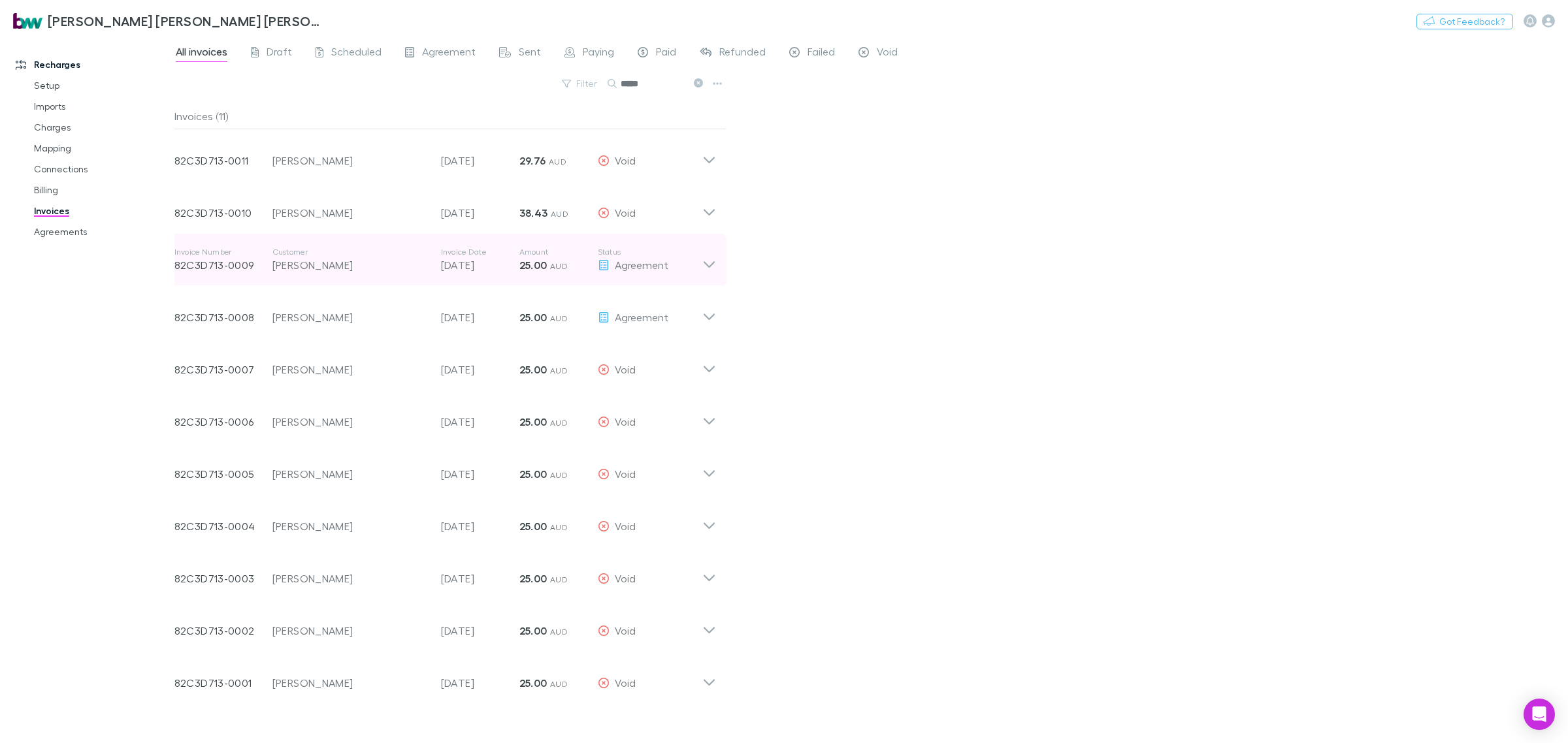
click at [711, 264] on icon at bounding box center [710, 264] width 11 height 6
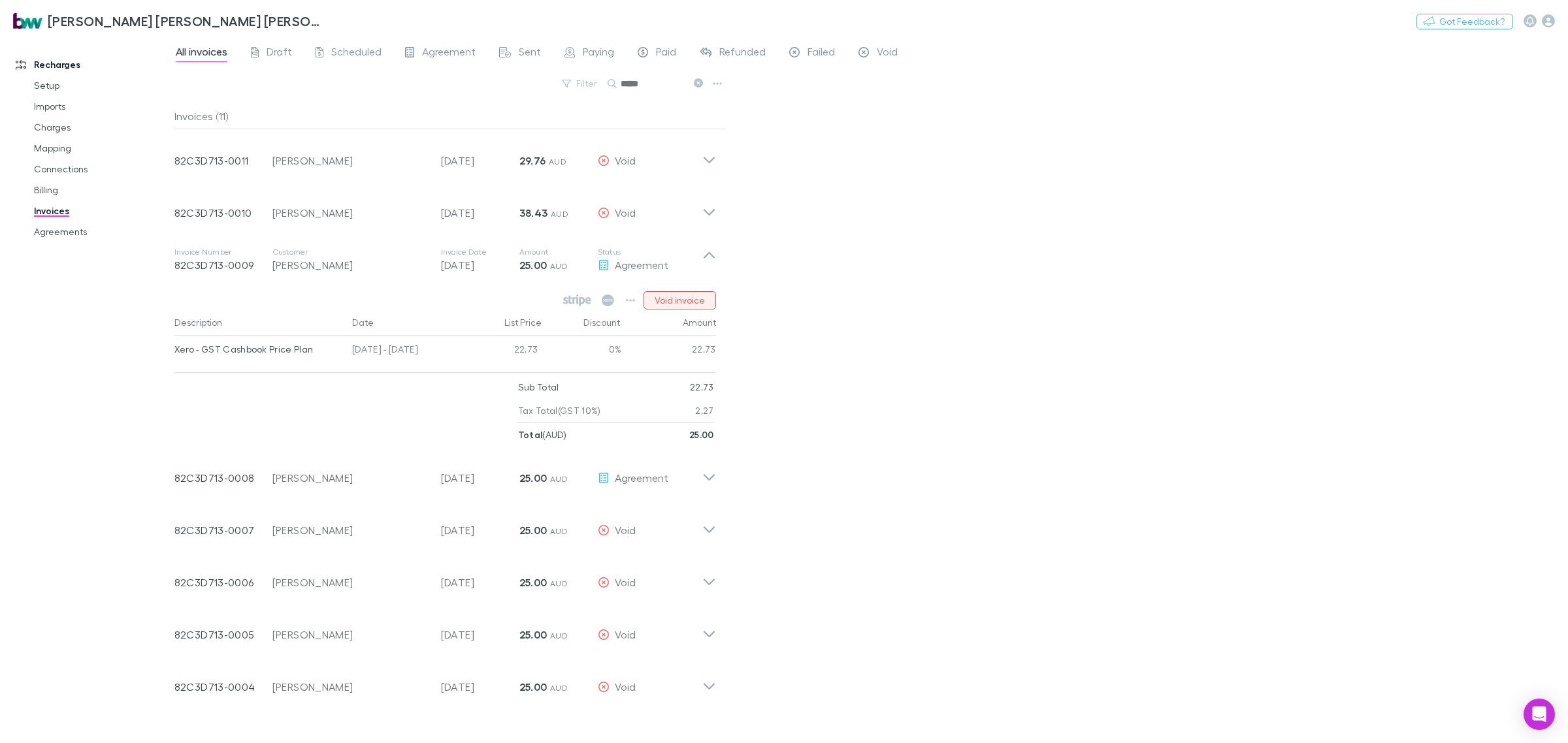
click at [688, 299] on button "Void invoice" at bounding box center [679, 300] width 73 height 18
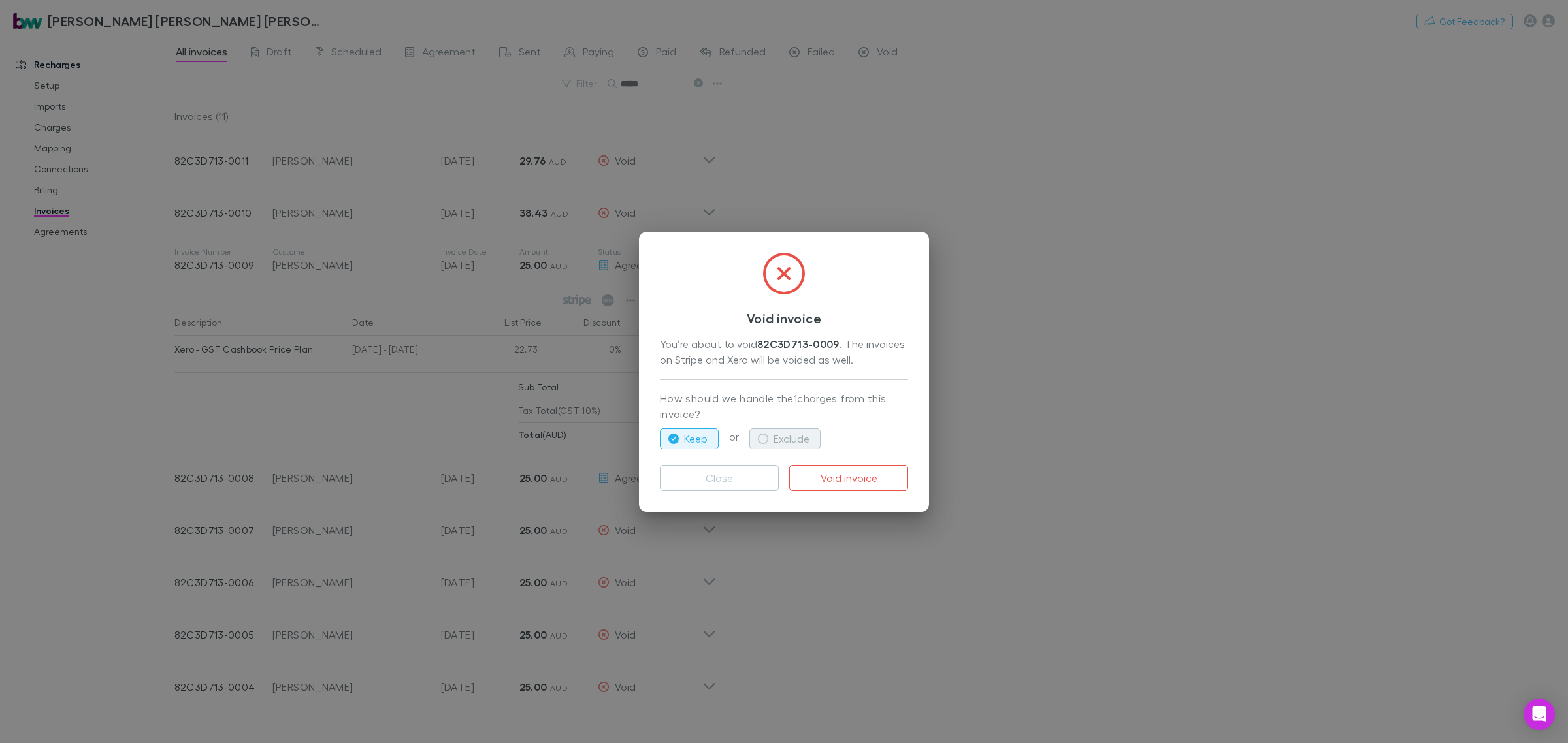
click at [808, 439] on button "Exclude" at bounding box center [785, 439] width 71 height 21
click at [866, 488] on button "Void invoice" at bounding box center [849, 478] width 119 height 26
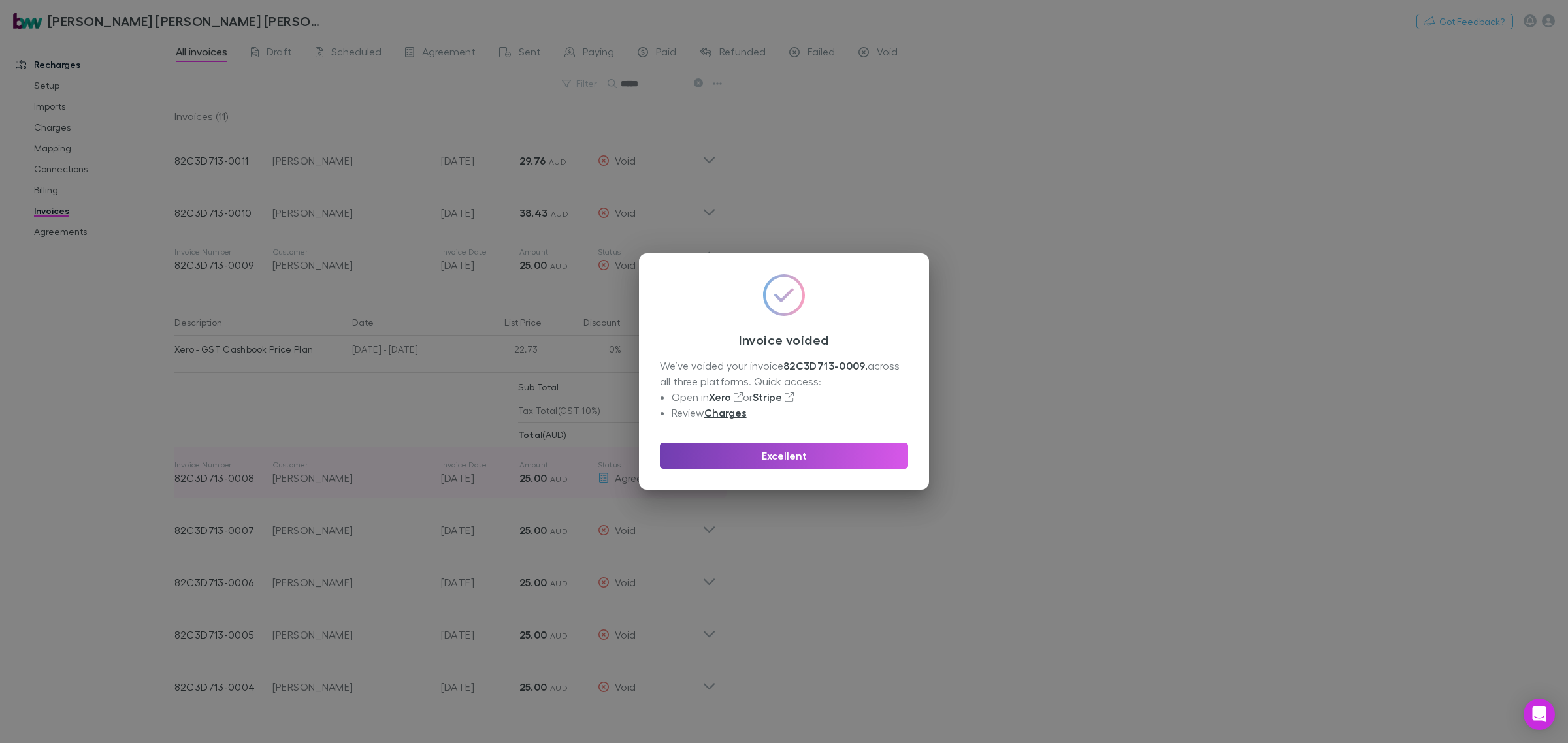
drag, startPoint x: 753, startPoint y: 456, endPoint x: 600, endPoint y: 462, distance: 153.1
click at [753, 456] on button "Excellent" at bounding box center [784, 456] width 248 height 26
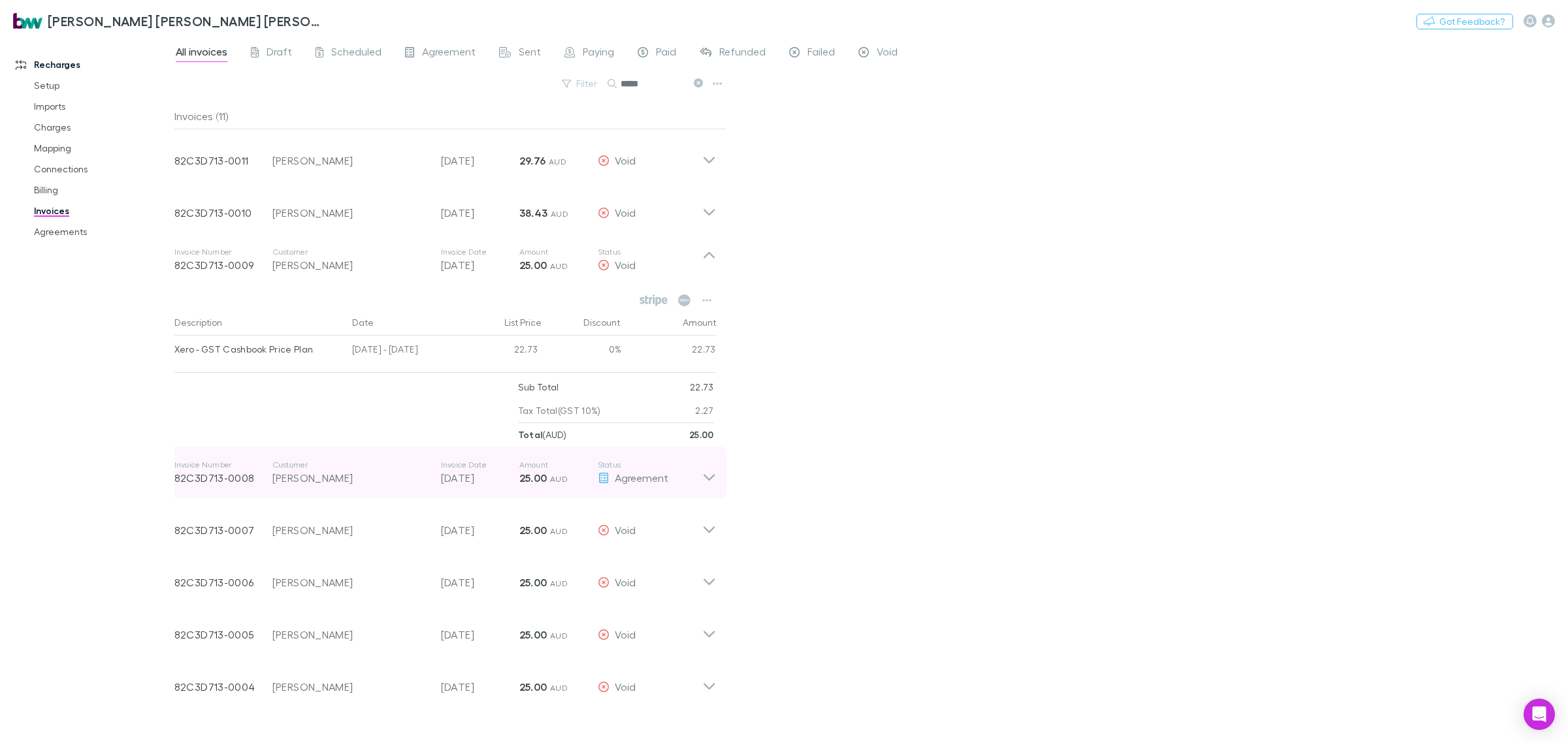
click at [707, 477] on icon at bounding box center [710, 477] width 11 height 6
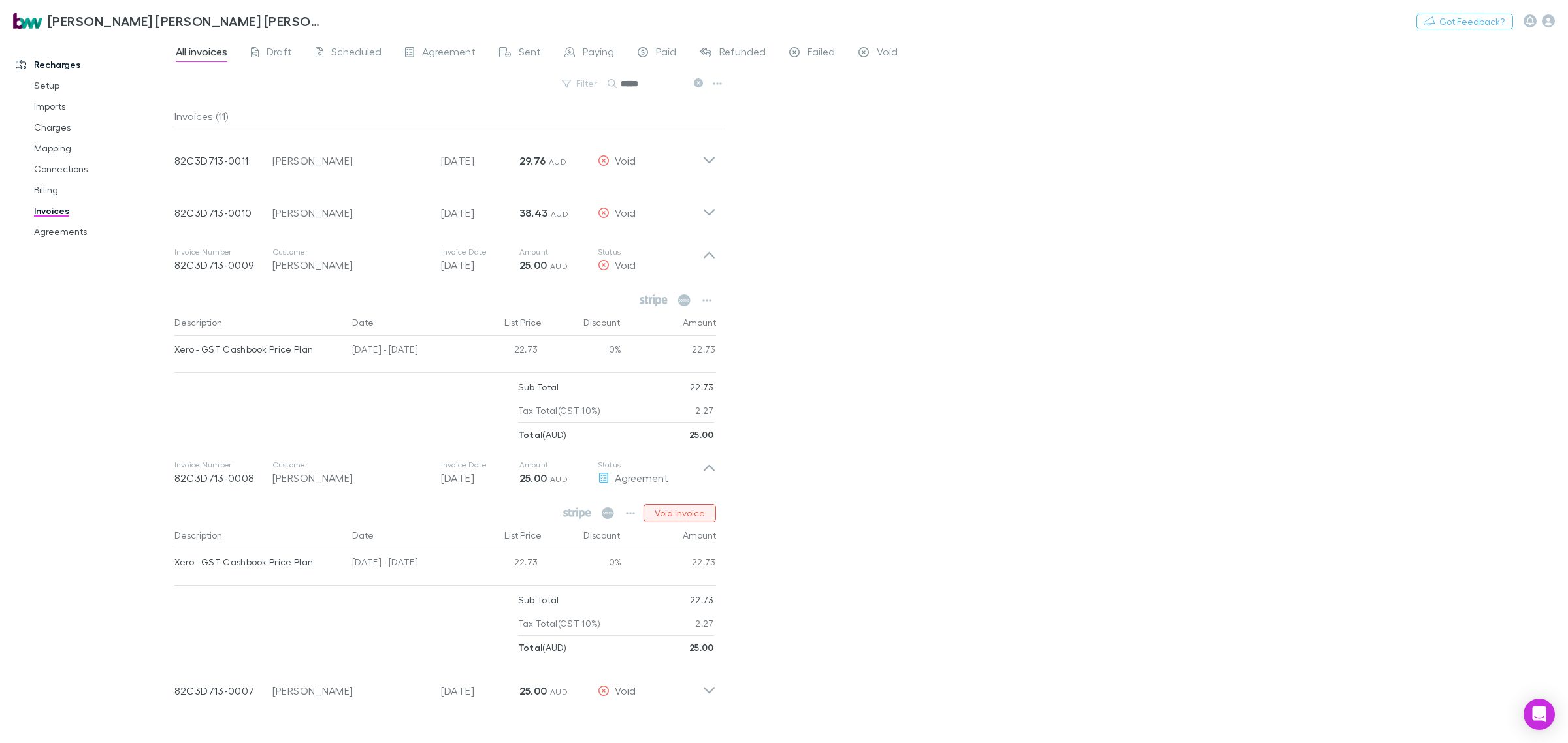
click at [667, 512] on button "Void invoice" at bounding box center [679, 513] width 73 height 18
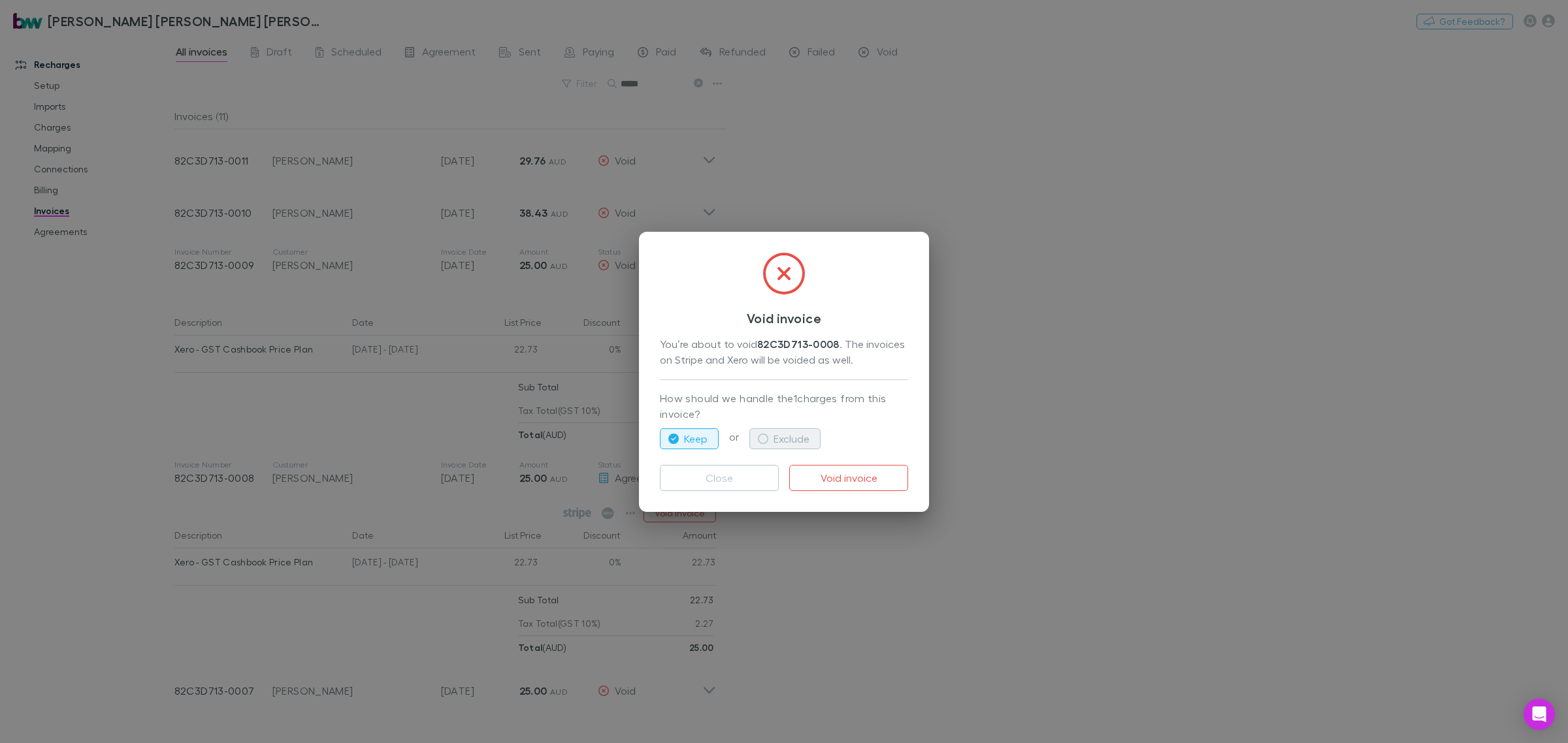
click at [802, 441] on button "Exclude" at bounding box center [785, 439] width 71 height 21
click at [857, 474] on button "Void invoice" at bounding box center [849, 478] width 119 height 26
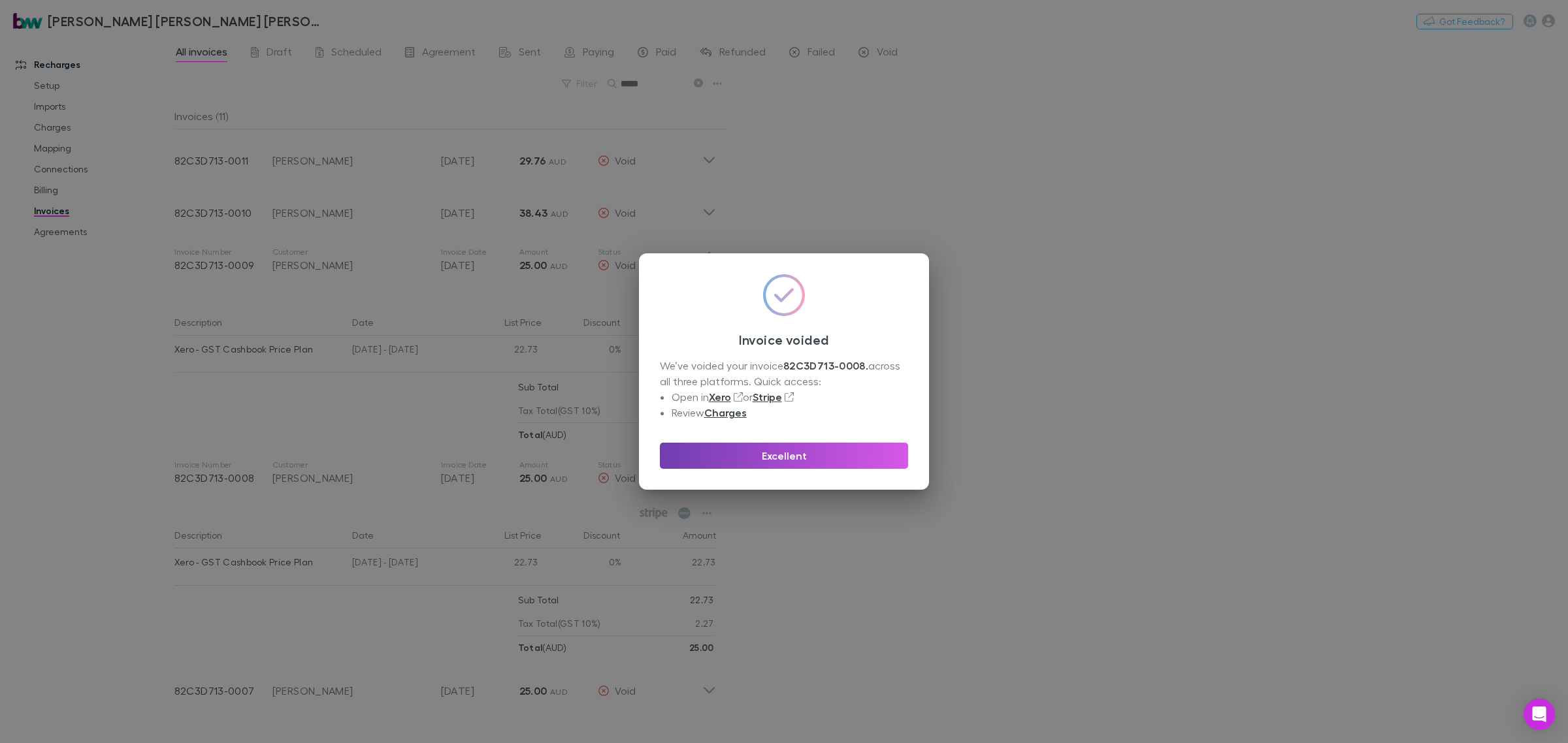
click at [830, 452] on button "Excellent" at bounding box center [784, 456] width 248 height 26
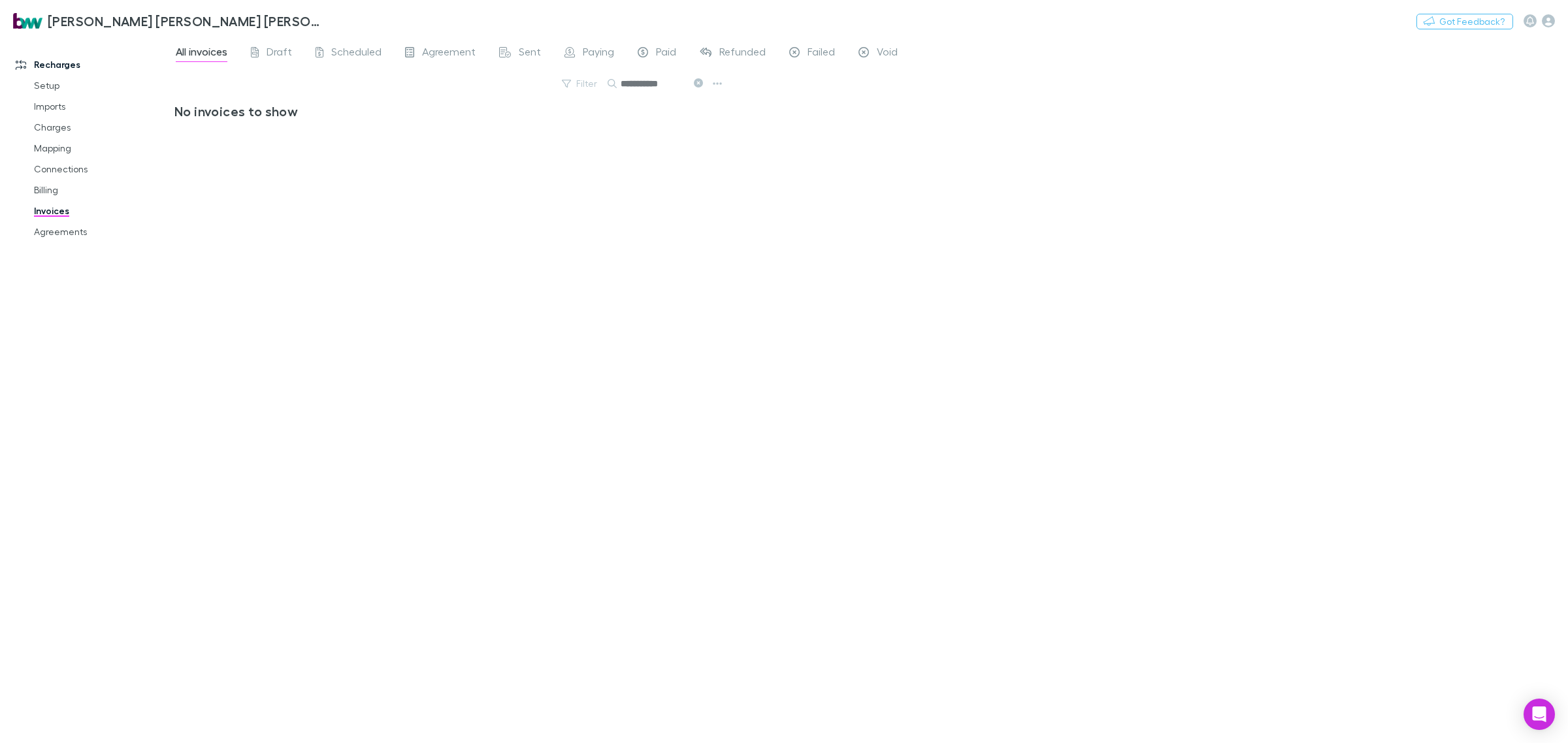
click at [671, 77] on input "**********" at bounding box center [654, 83] width 65 height 18
click at [543, 47] on div "All invoices Draft Scheduled Agreement Sent Paying Paid Refunded Failed Void" at bounding box center [542, 53] width 735 height 21
click at [670, 83] on input "********" at bounding box center [654, 83] width 65 height 18
click at [517, 117] on h3 "No invoices to show" at bounding box center [445, 111] width 542 height 16
click at [610, 92] on div "Search *******" at bounding box center [656, 83] width 98 height 18
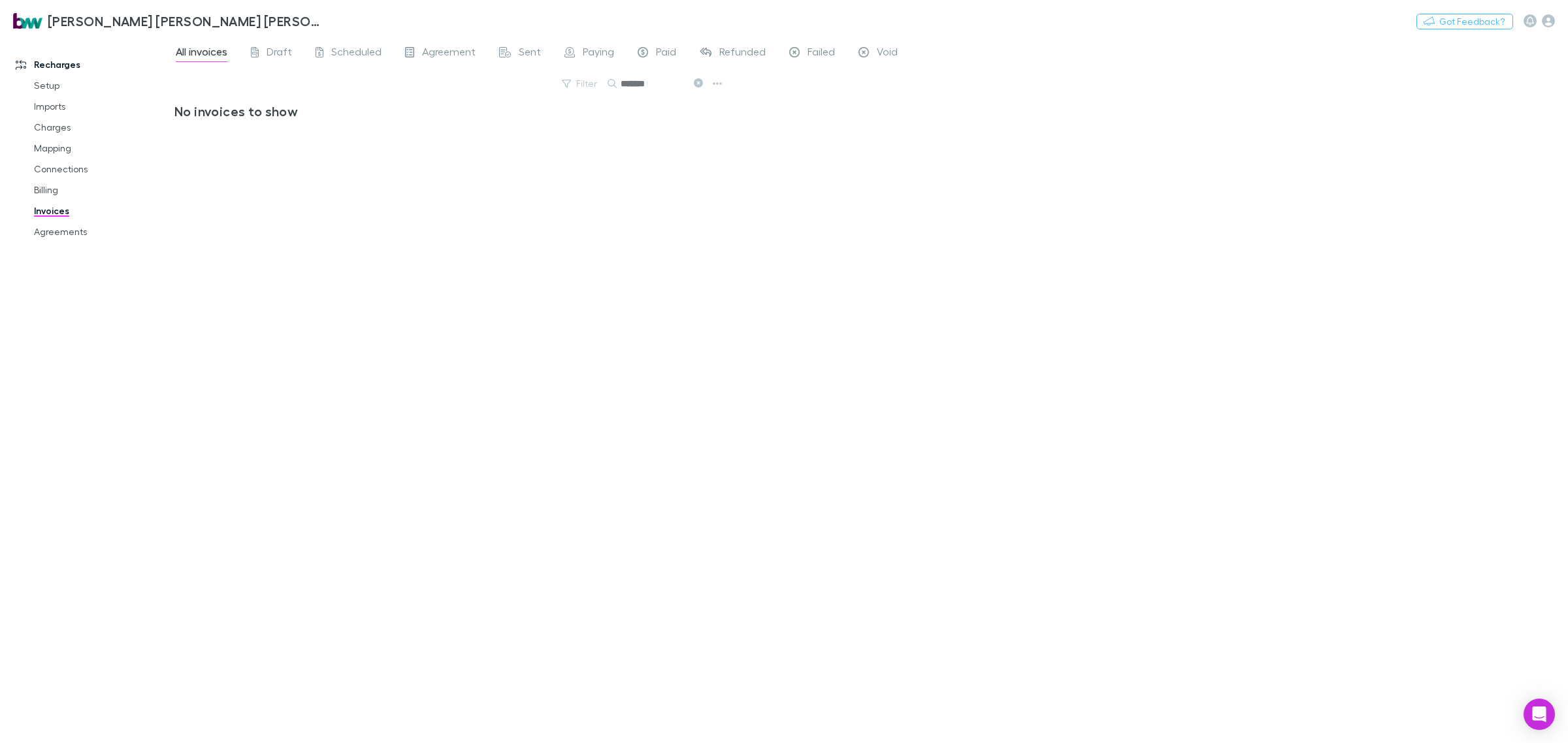
click at [655, 82] on input "*******" at bounding box center [654, 83] width 65 height 18
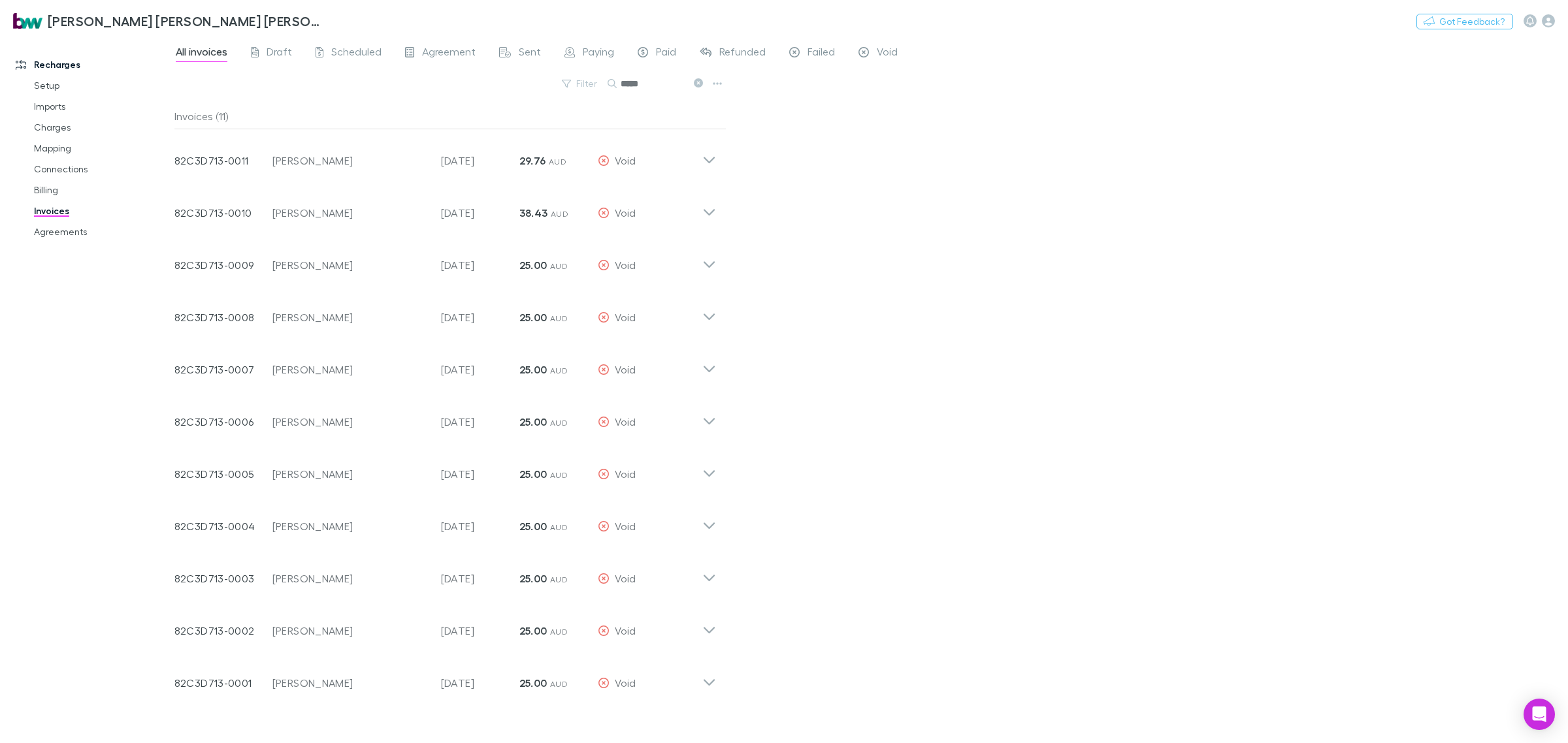
type input "*****"
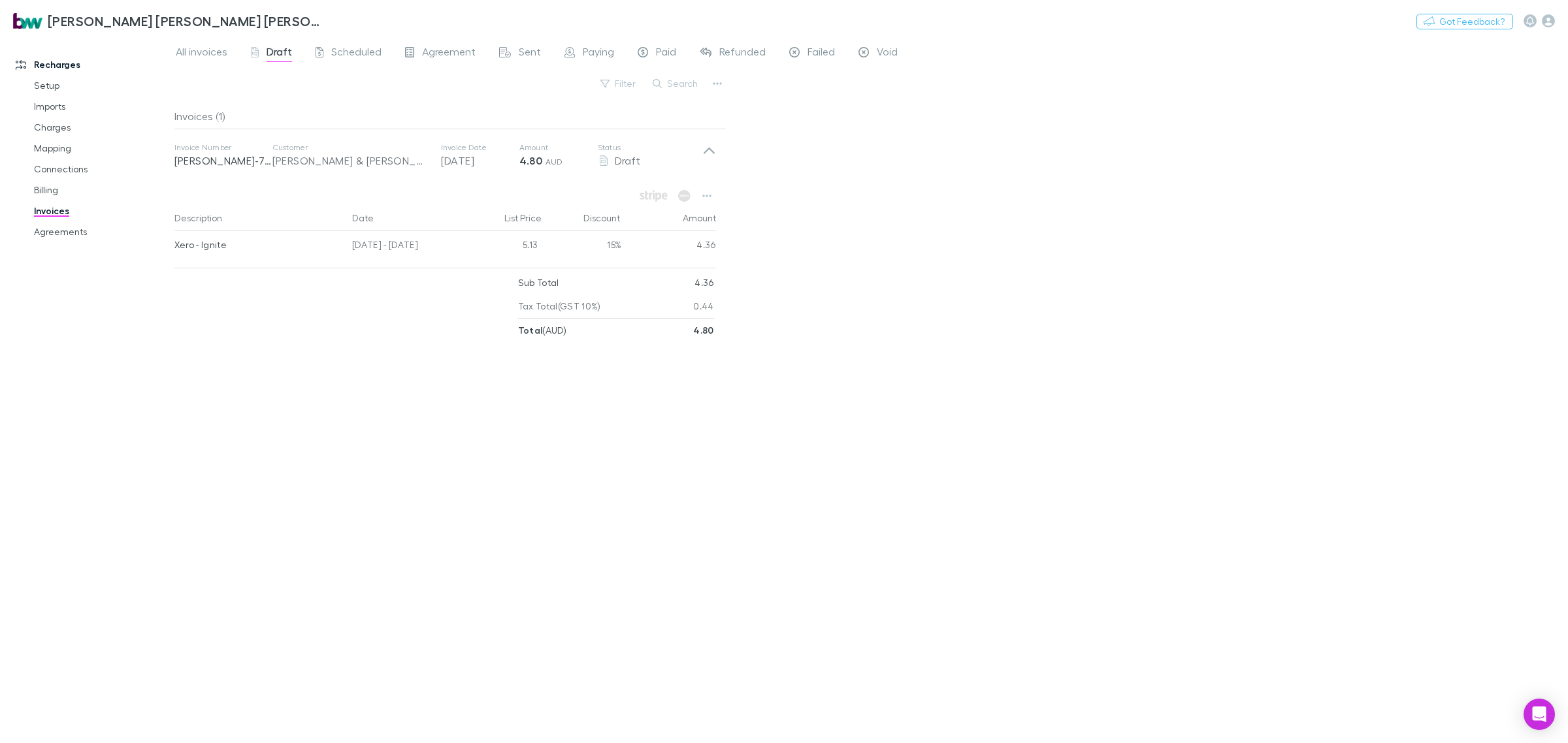
drag, startPoint x: 0, startPoint y: 0, endPoint x: 422, endPoint y: 478, distance: 637.6
click at [422, 478] on div "Invoices (1) Invoice Number RECH-7311 Customer K Smith & JN Stone Invoice Date …" at bounding box center [451, 417] width 552 height 630
